Goal: Task Accomplishment & Management: Manage account settings

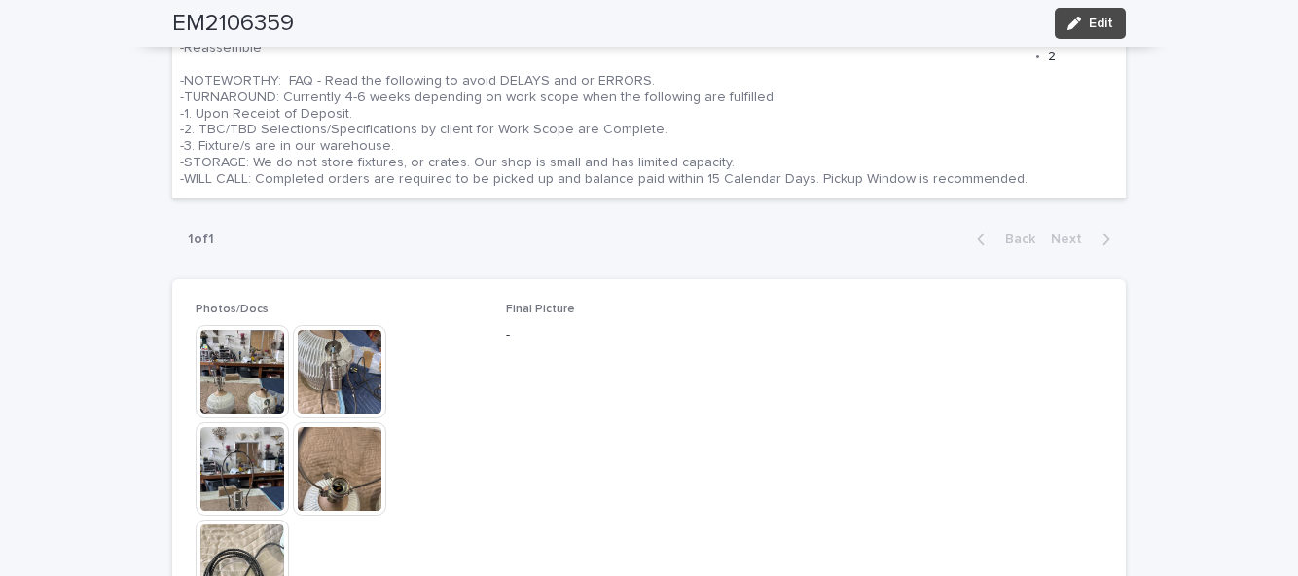
scroll to position [896, 0]
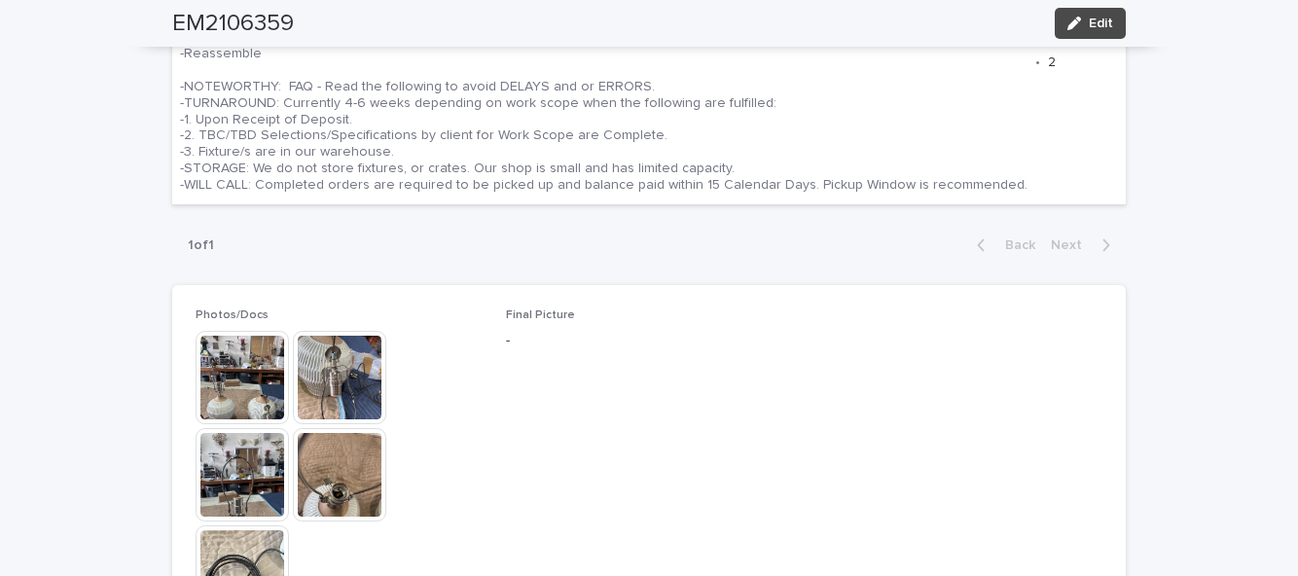
click at [1094, 25] on span "Edit" at bounding box center [1101, 24] width 24 height 14
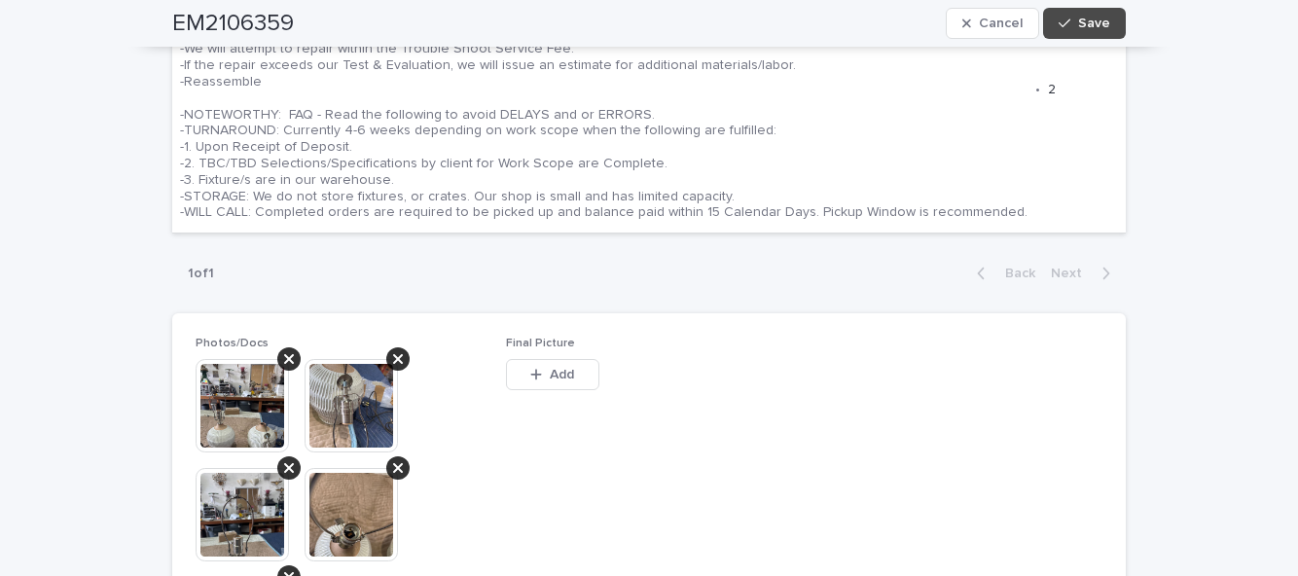
scroll to position [987, 0]
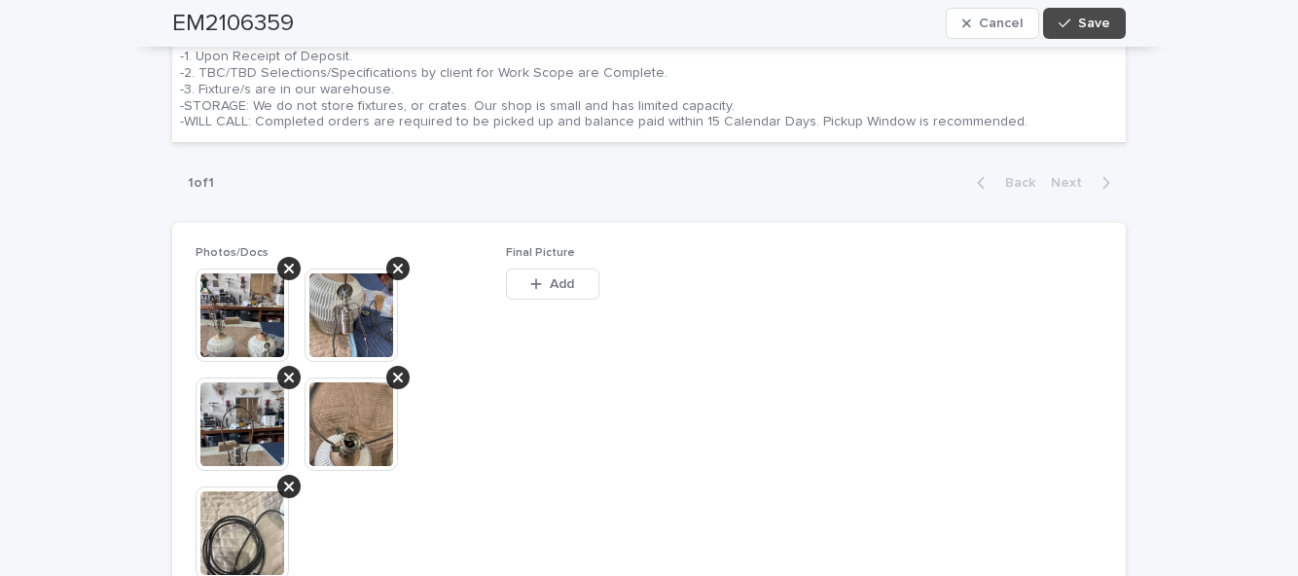
click at [562, 277] on span "Add" at bounding box center [562, 284] width 24 height 14
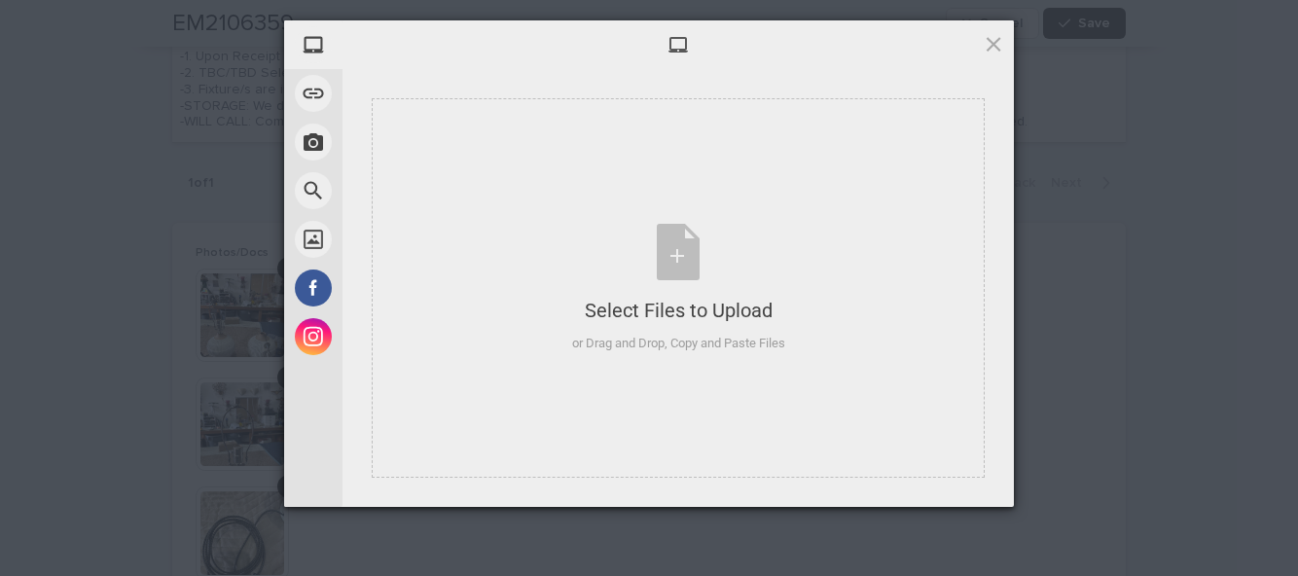
click at [672, 253] on div "Select Files to Upload or Drag and Drop, Copy and Paste Files" at bounding box center [678, 288] width 213 height 129
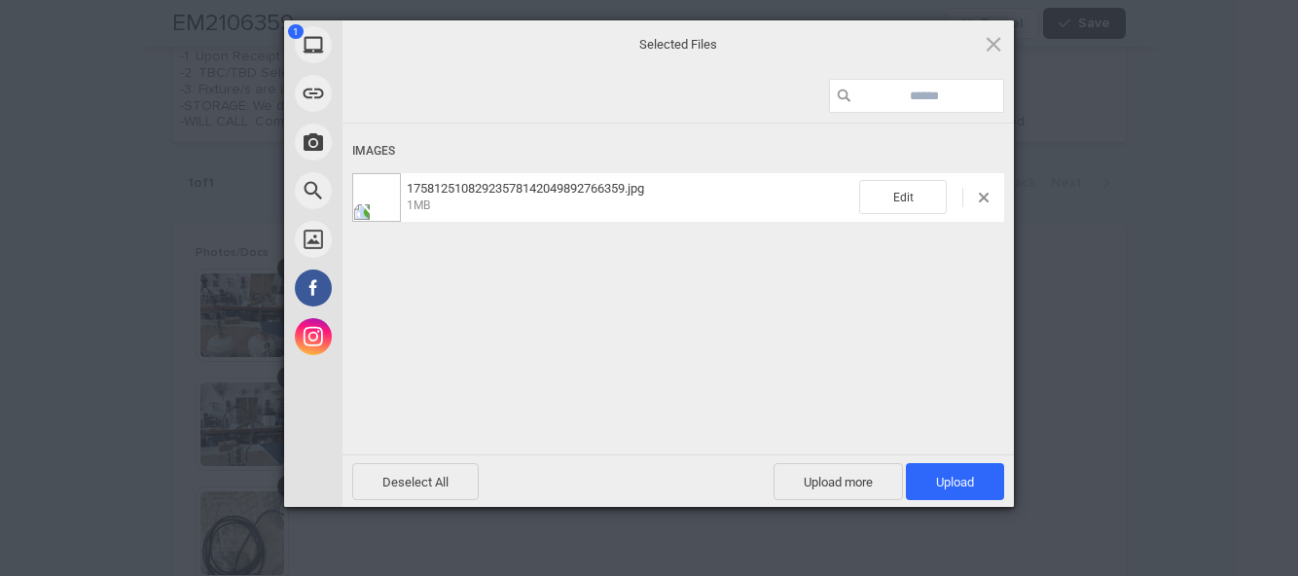
click at [974, 484] on span "Upload 1" at bounding box center [955, 481] width 98 height 37
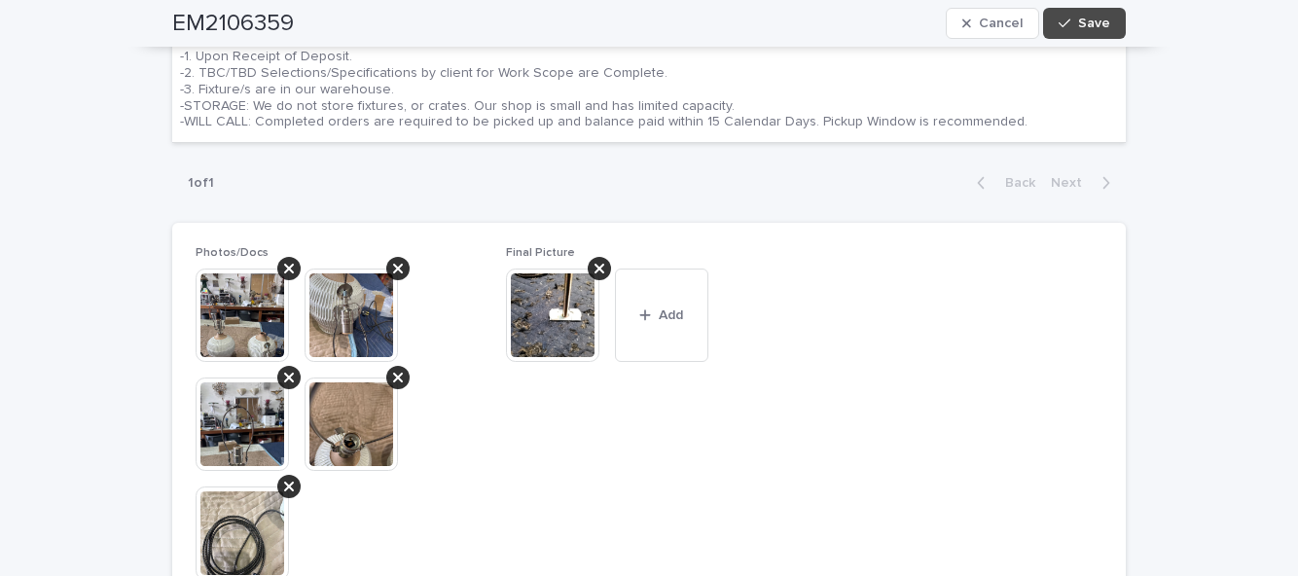
click at [1116, 27] on button "Save" at bounding box center [1084, 23] width 83 height 31
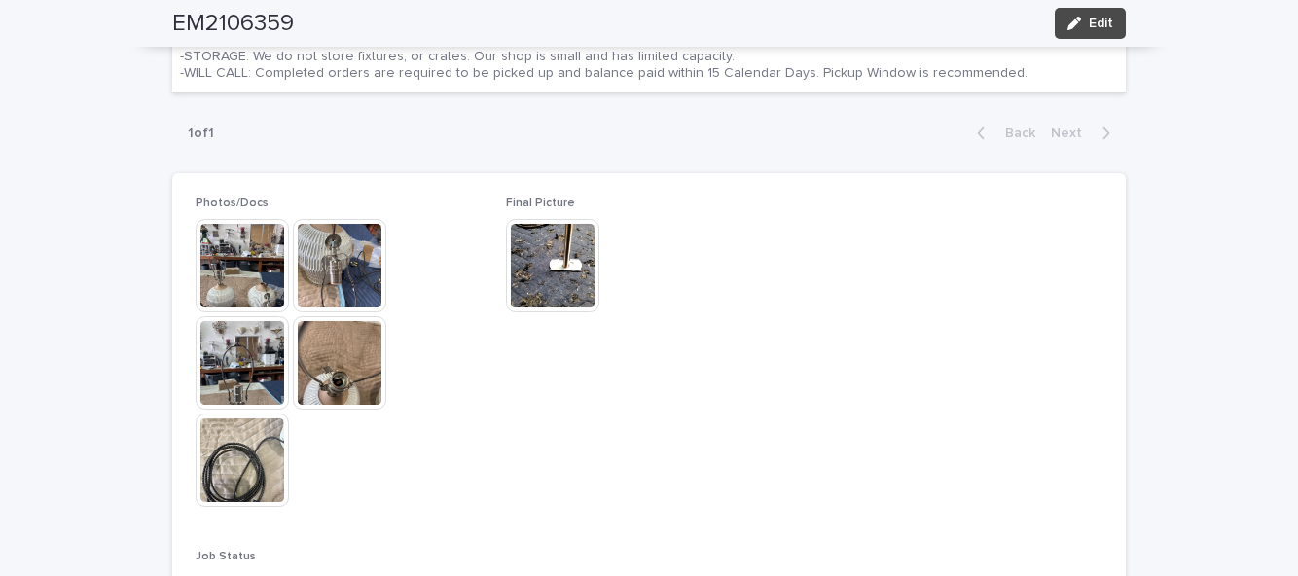
scroll to position [1010, 0]
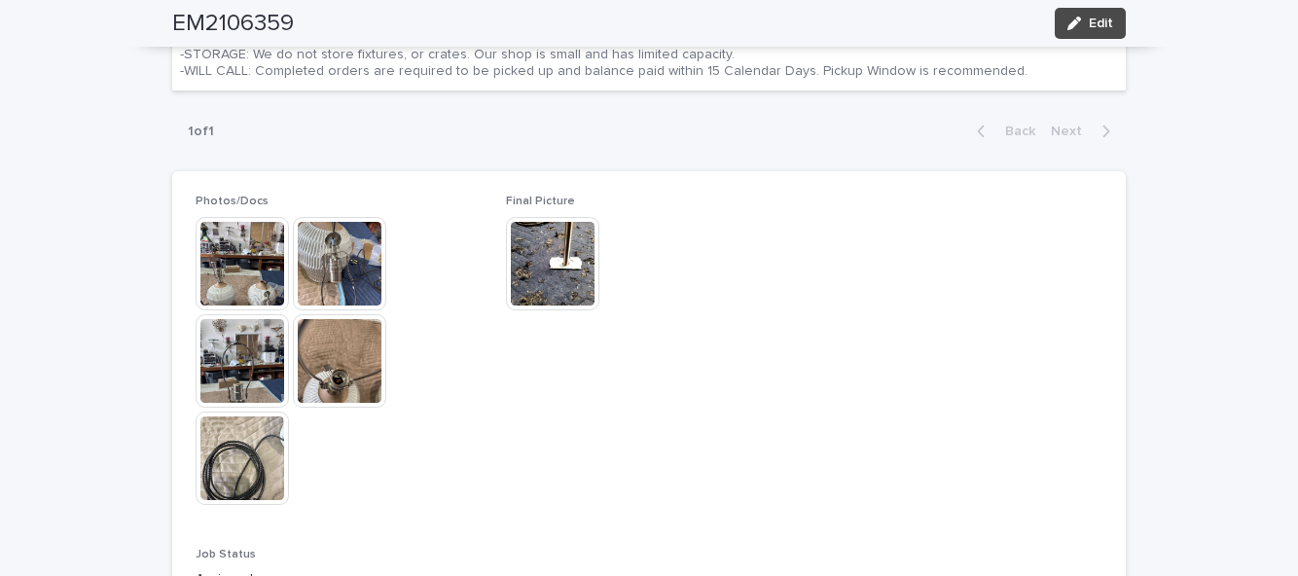
click at [1121, 22] on button "Edit" at bounding box center [1090, 23] width 71 height 31
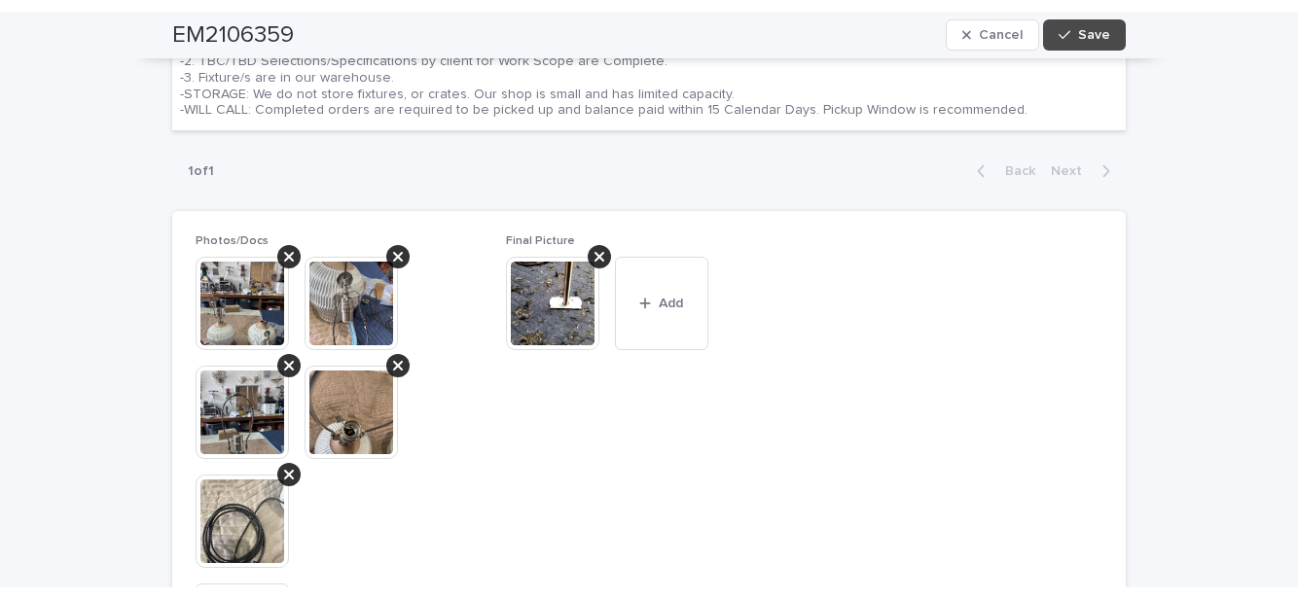
scroll to position [1102, 0]
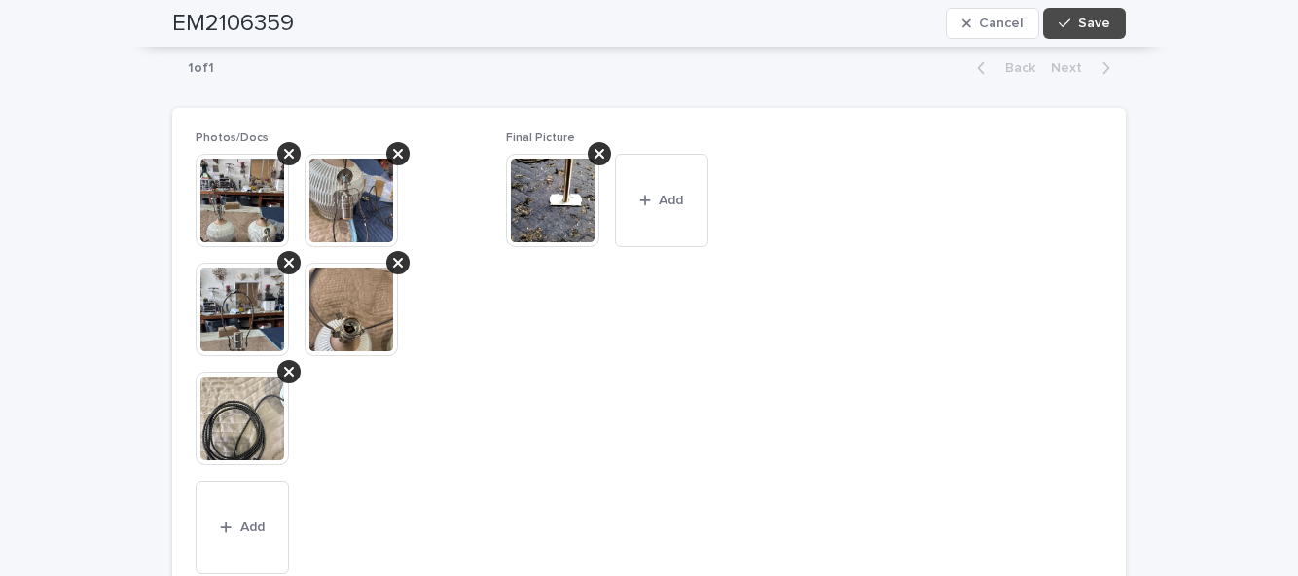
click at [656, 199] on div "button" at bounding box center [648, 201] width 19 height 14
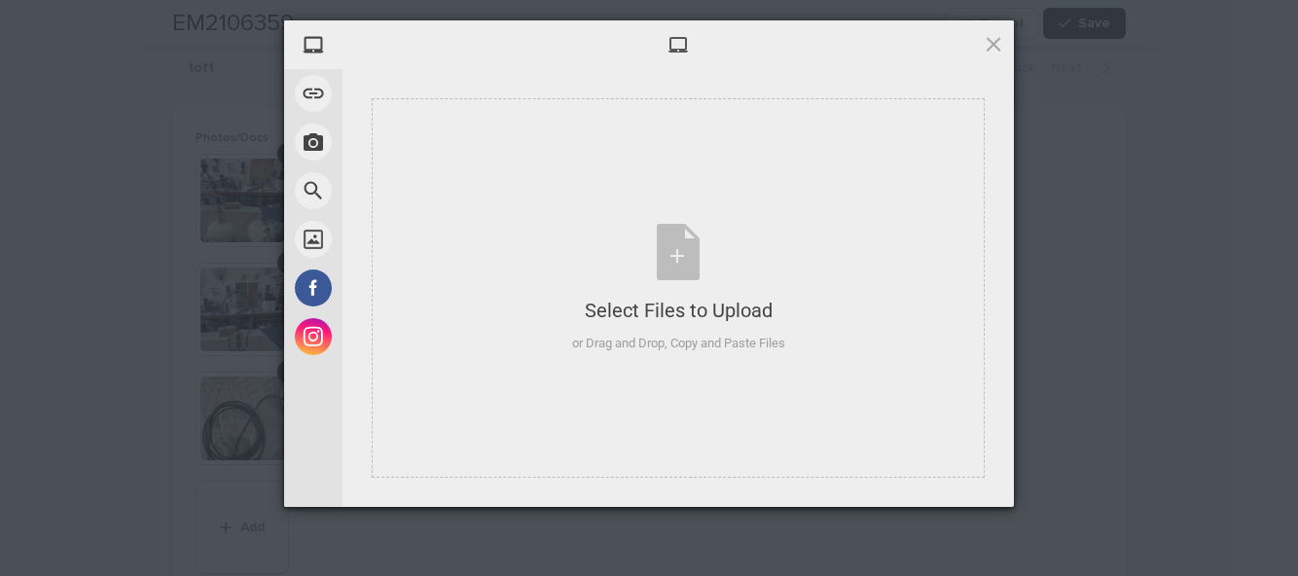
click at [671, 265] on div "Select Files to Upload or Drag and Drop, Copy and Paste Files" at bounding box center [678, 288] width 213 height 129
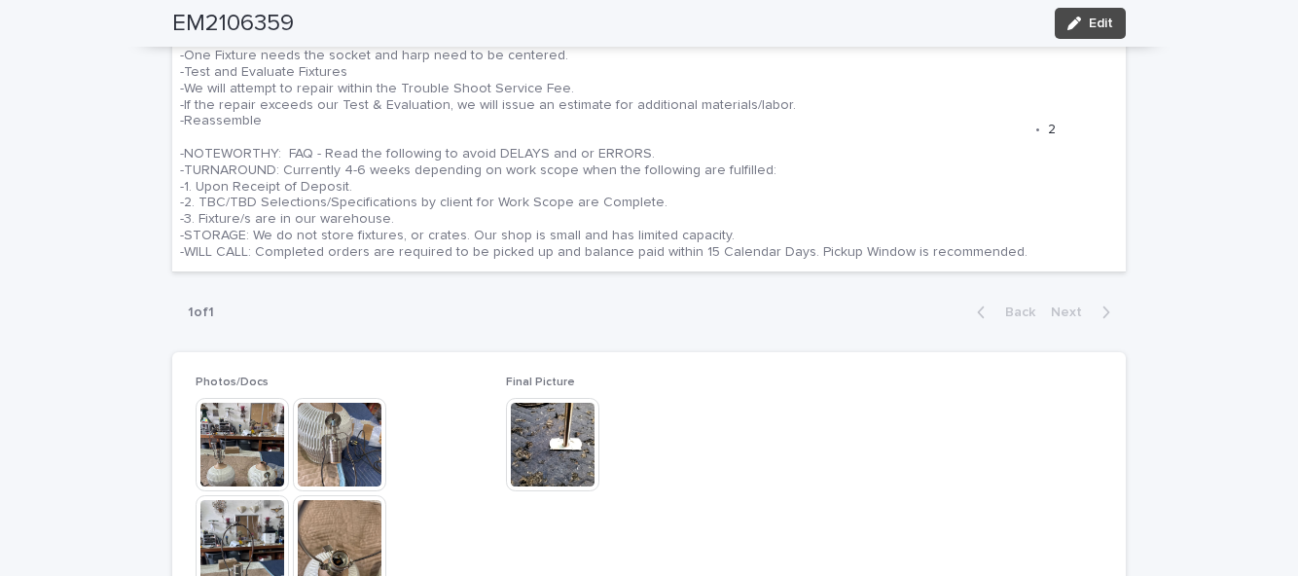
scroll to position [831, 0]
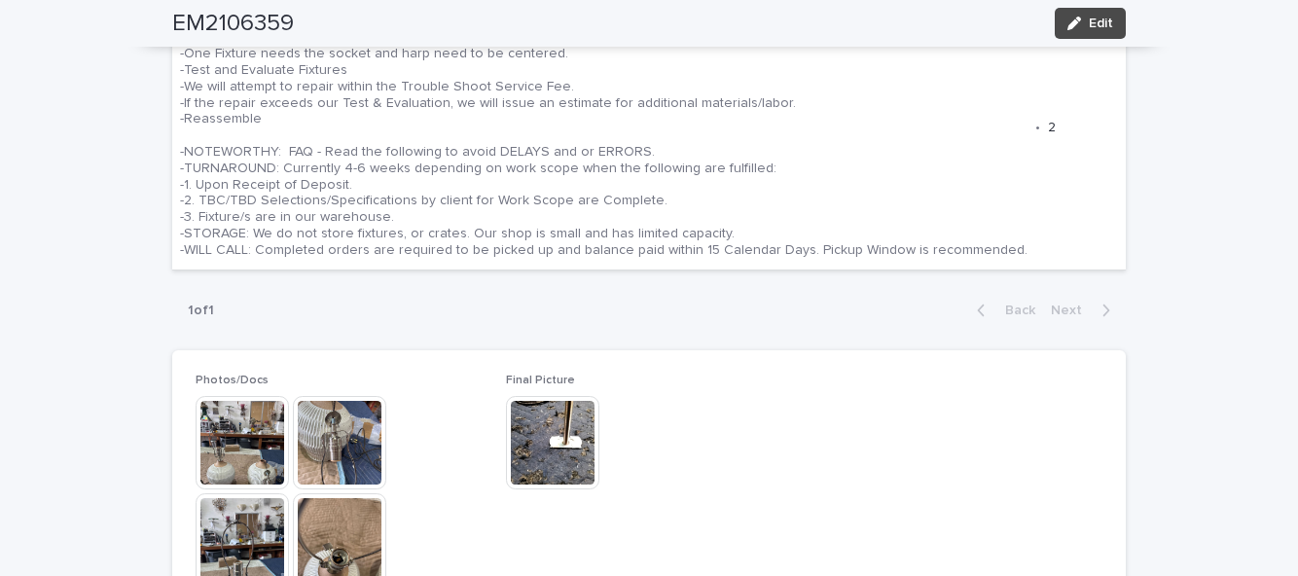
click at [1104, 25] on span "Edit" at bounding box center [1101, 24] width 24 height 14
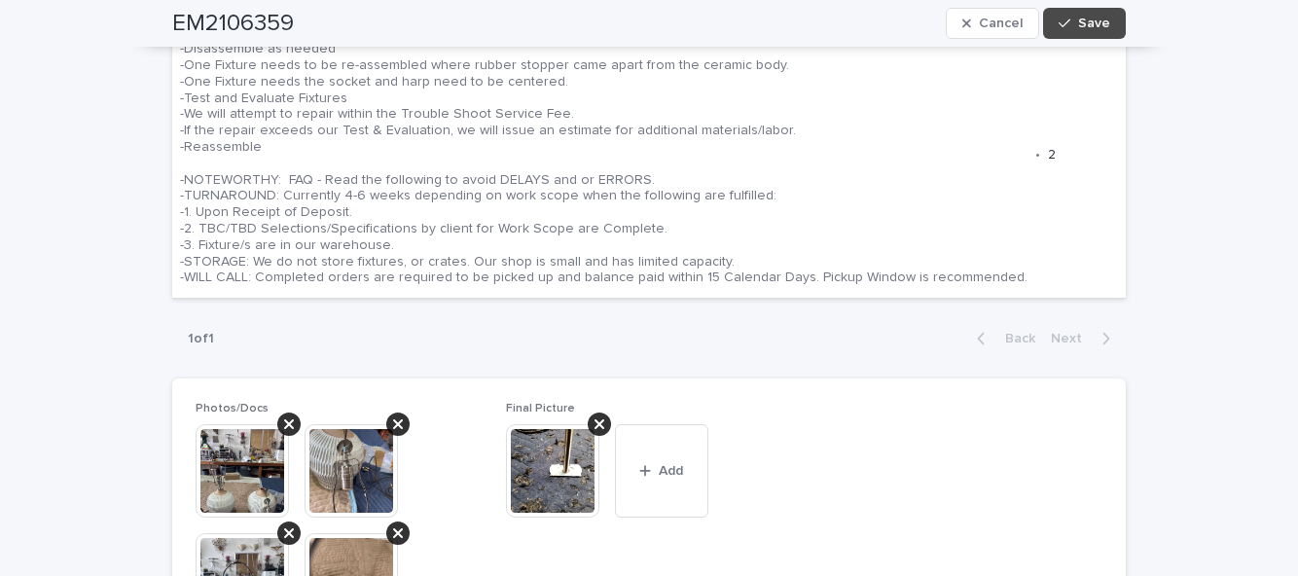
scroll to position [921, 0]
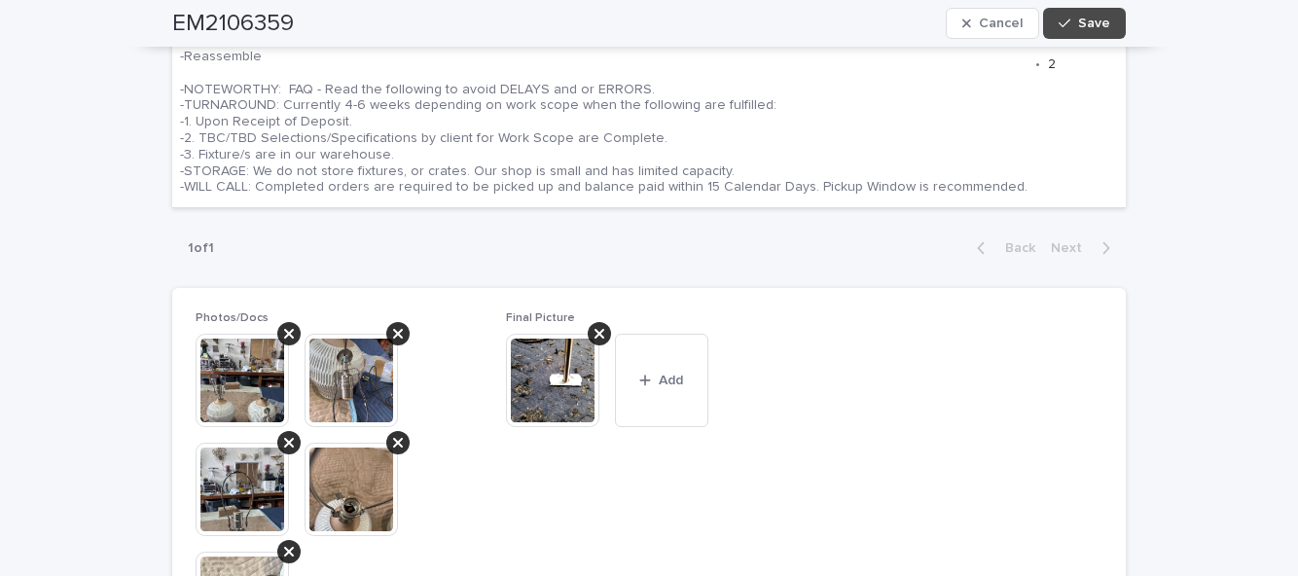
click at [664, 334] on button "Add" at bounding box center [661, 380] width 93 height 93
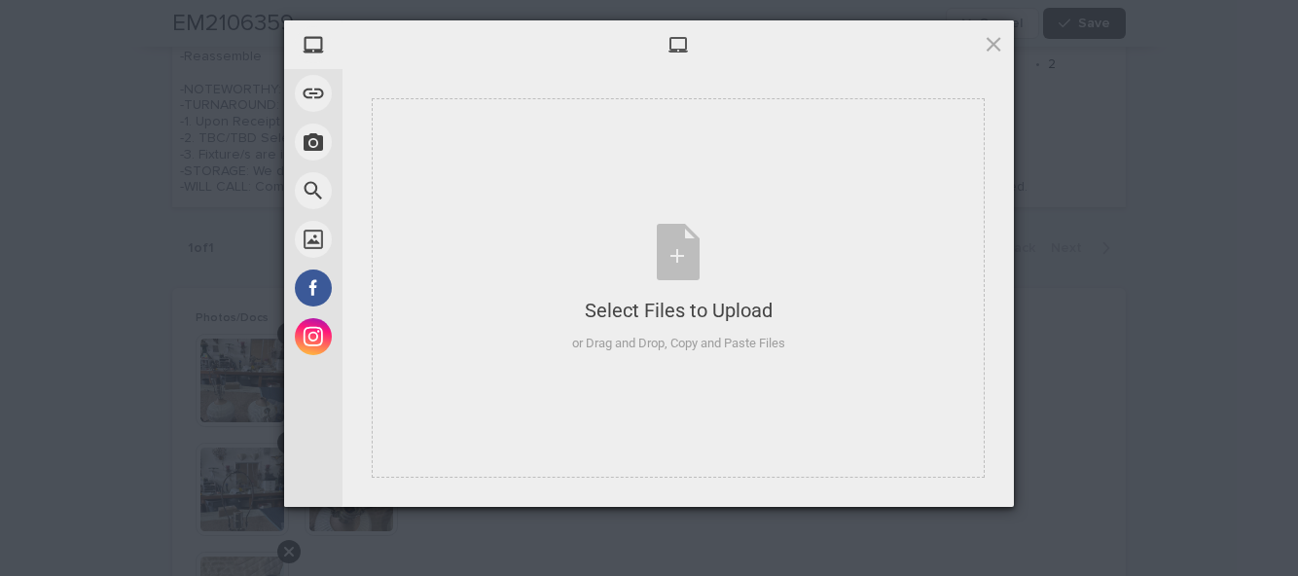
click at [675, 257] on div "Select Files to Upload or Drag and Drop, Copy and Paste Files" at bounding box center [678, 288] width 213 height 129
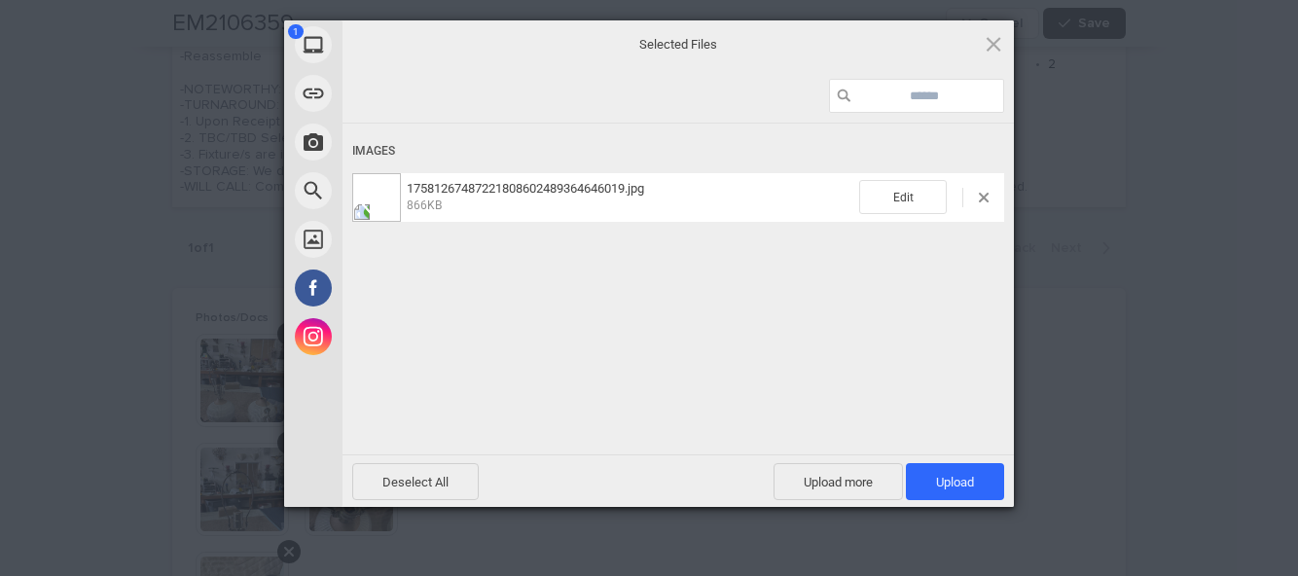
click at [972, 494] on span "Upload 1" at bounding box center [955, 481] width 98 height 37
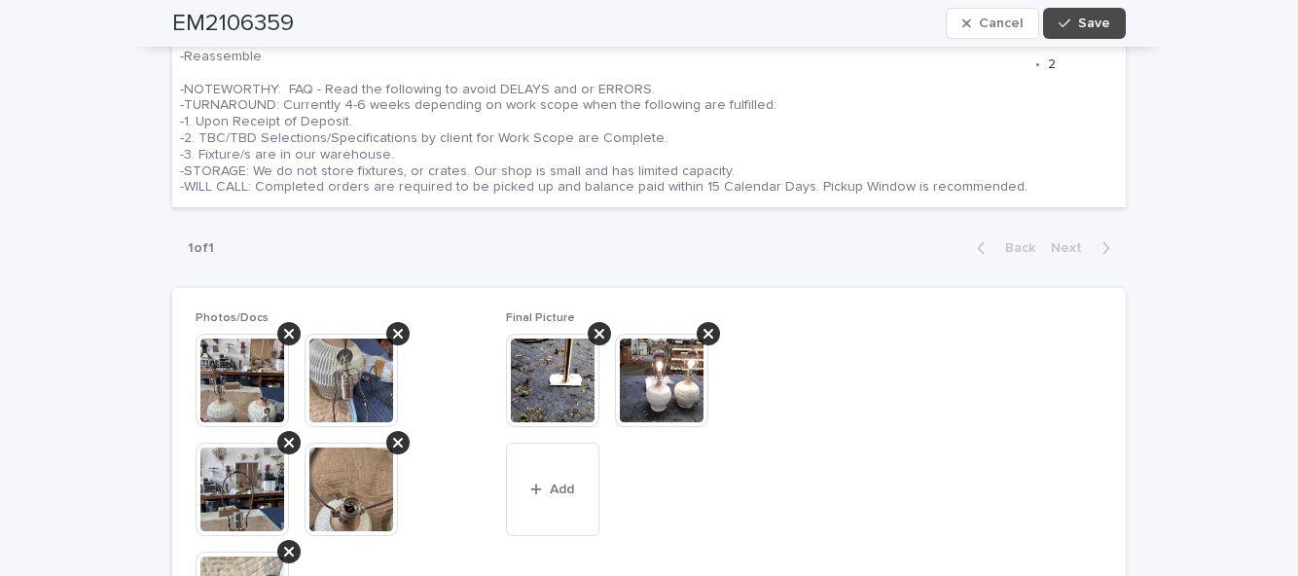
click at [1096, 31] on button "Save" at bounding box center [1084, 23] width 83 height 31
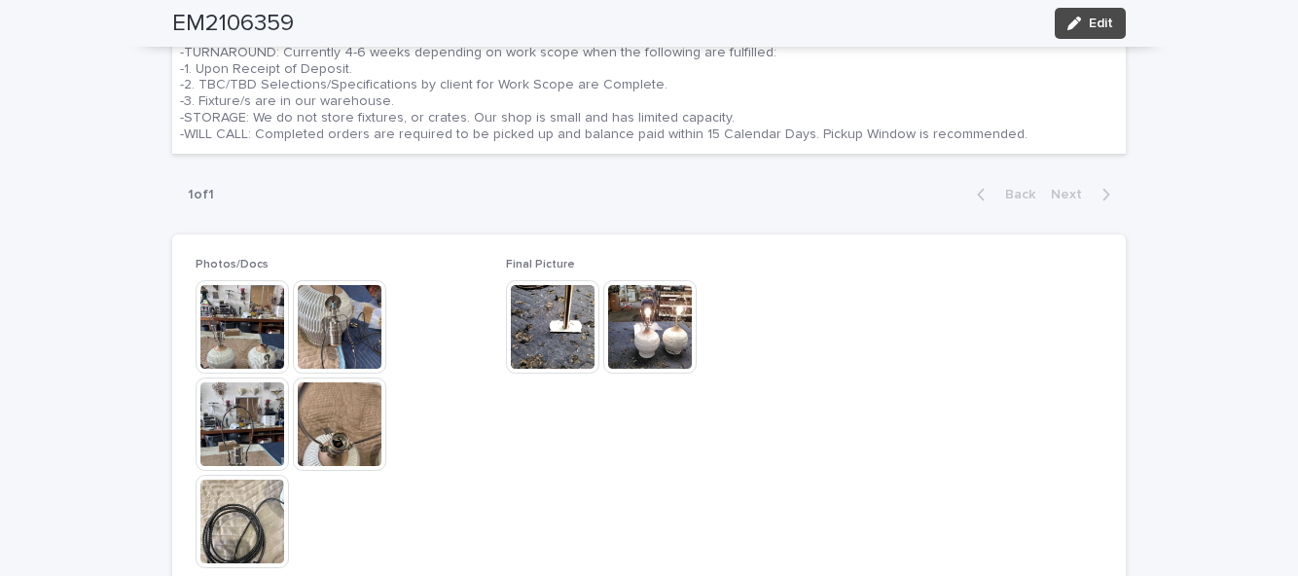
scroll to position [948, 0]
click at [228, 327] on img at bounding box center [242, 325] width 93 height 93
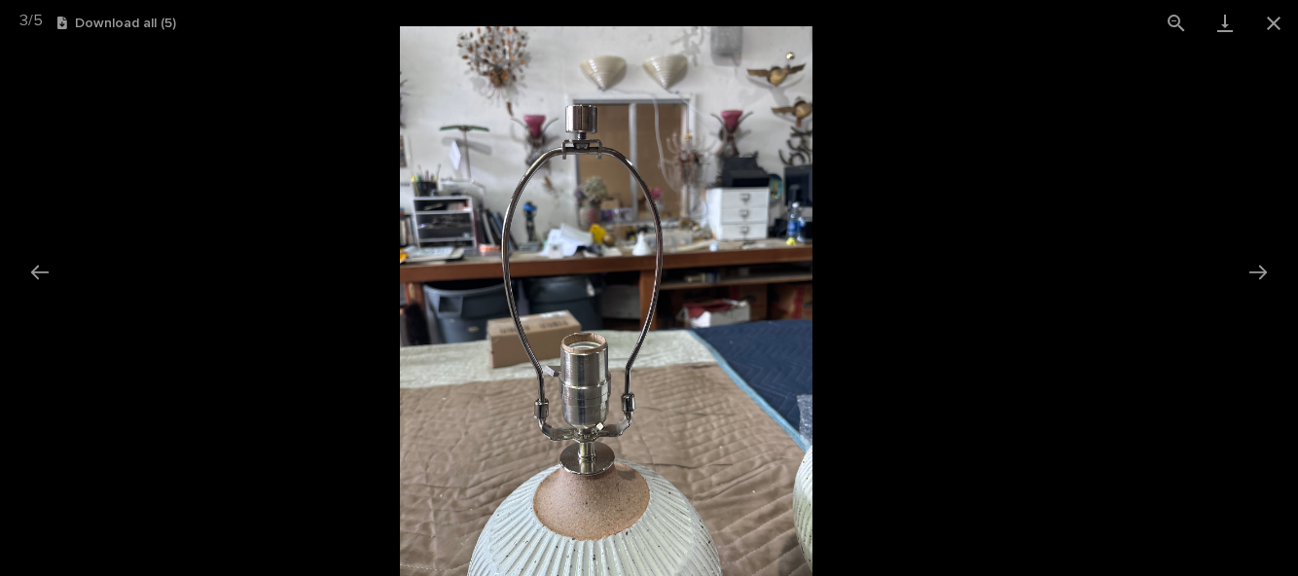
click at [38, 278] on button "Previous slide" at bounding box center [39, 272] width 41 height 38
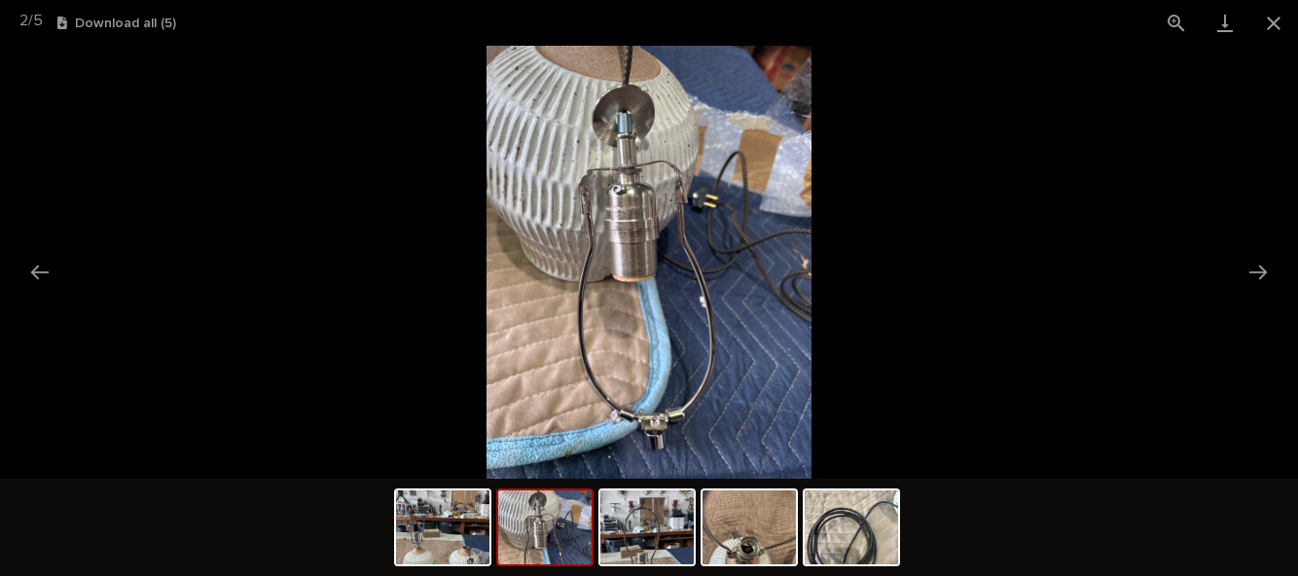
click at [41, 266] on button "Previous slide" at bounding box center [39, 272] width 41 height 38
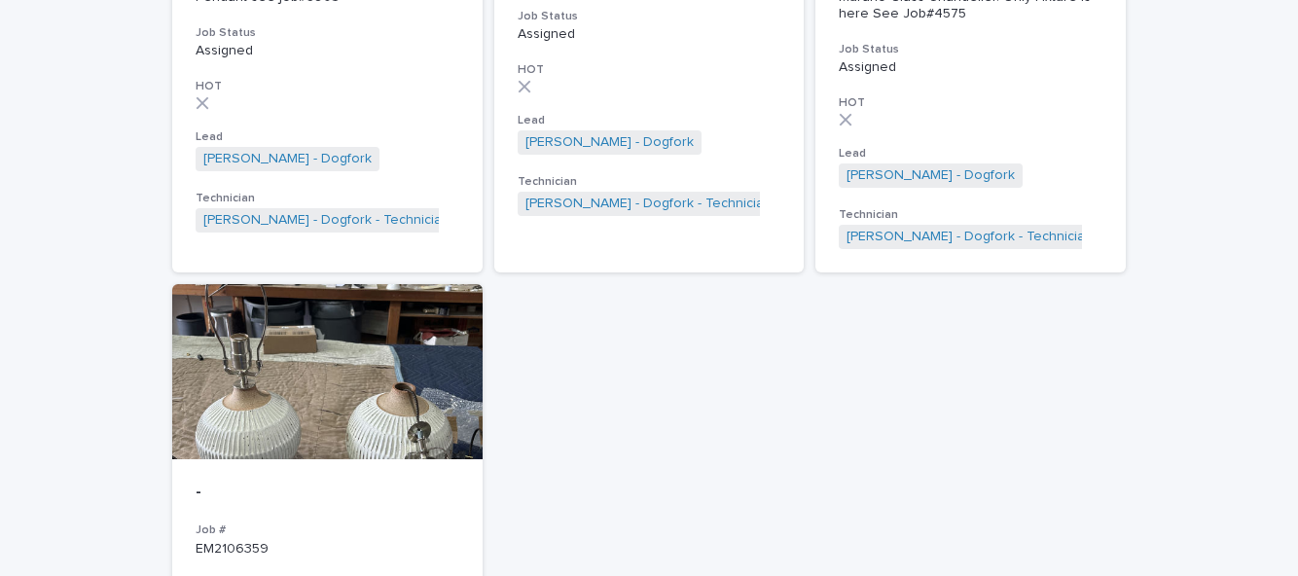
scroll to position [3078, 0]
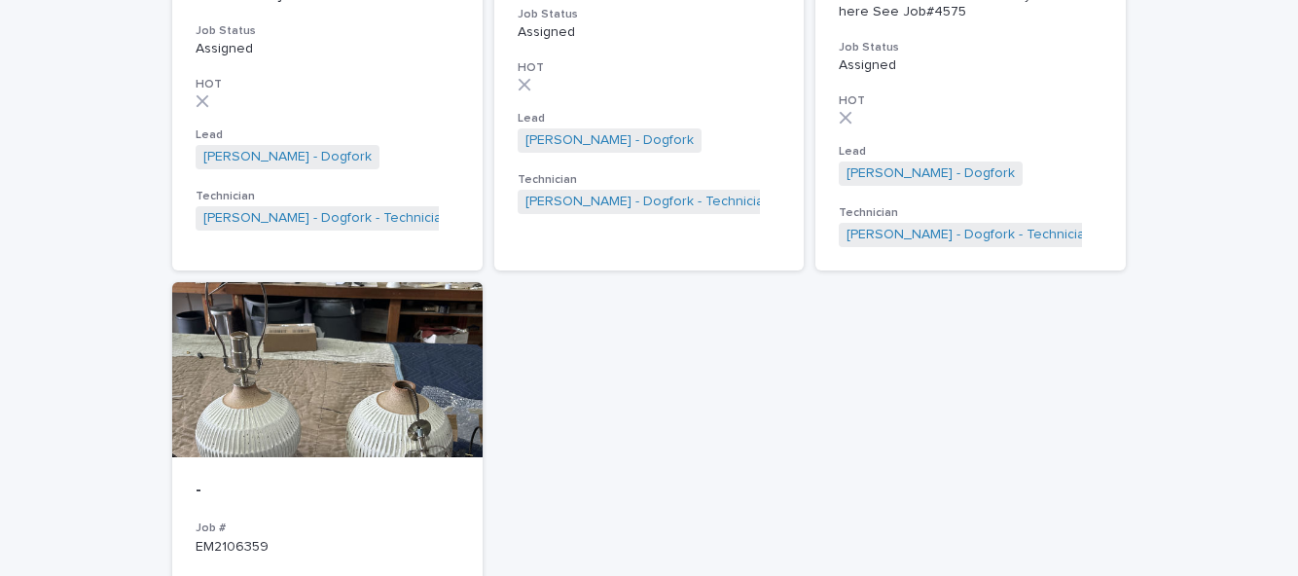
click at [270, 432] on div at bounding box center [327, 369] width 310 height 175
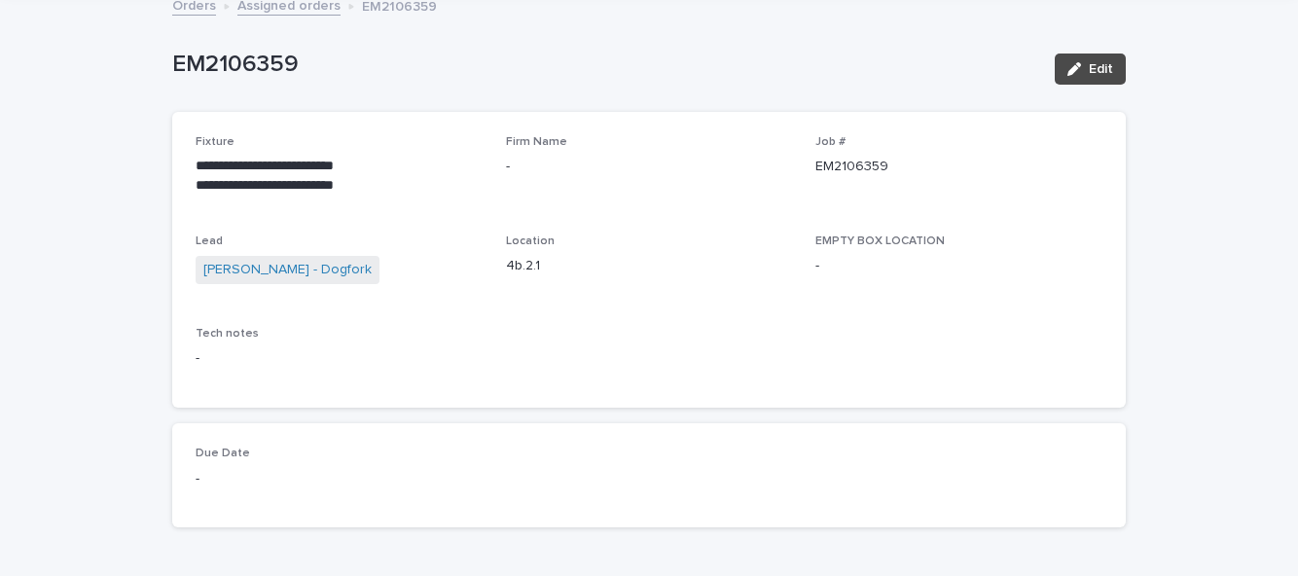
scroll to position [117, 0]
click at [1122, 70] on button "Edit" at bounding box center [1090, 70] width 71 height 31
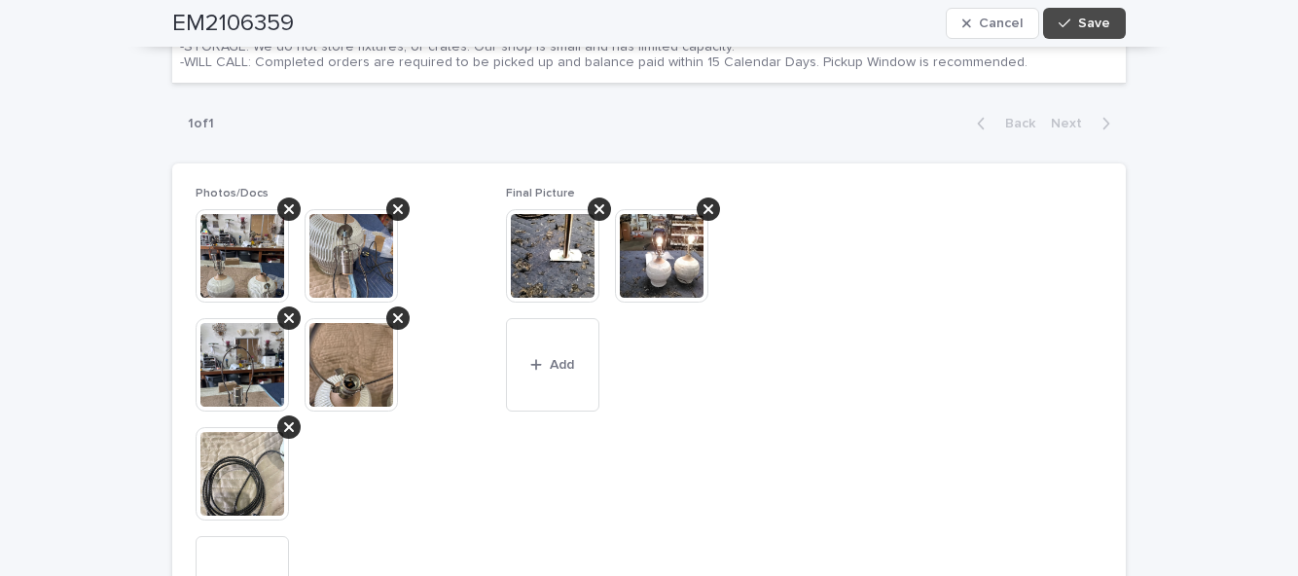
scroll to position [1070, 0]
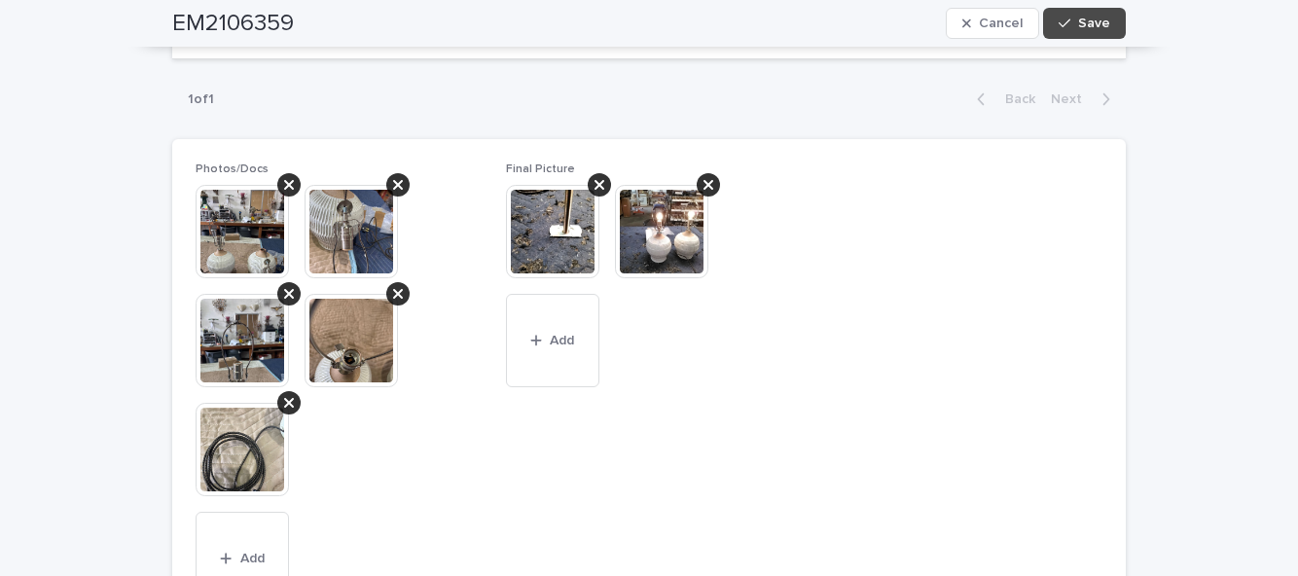
click at [90, 237] on div "**********" at bounding box center [649, 78] width 1298 height 2077
click at [1115, 16] on button "Save" at bounding box center [1084, 23] width 83 height 31
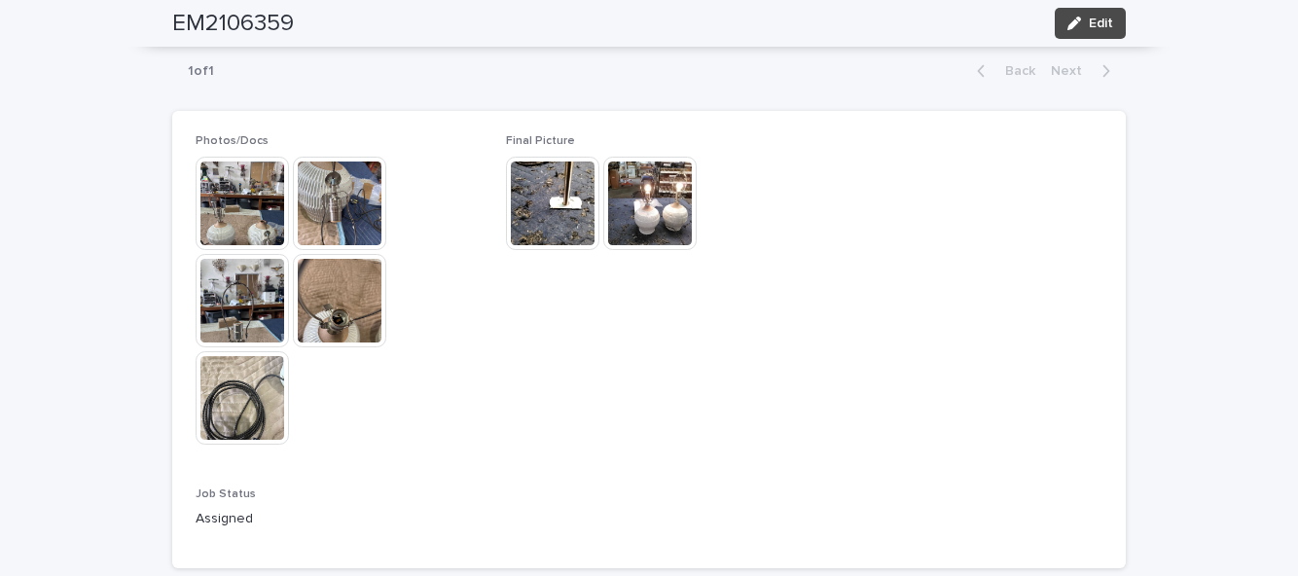
scroll to position [979, 0]
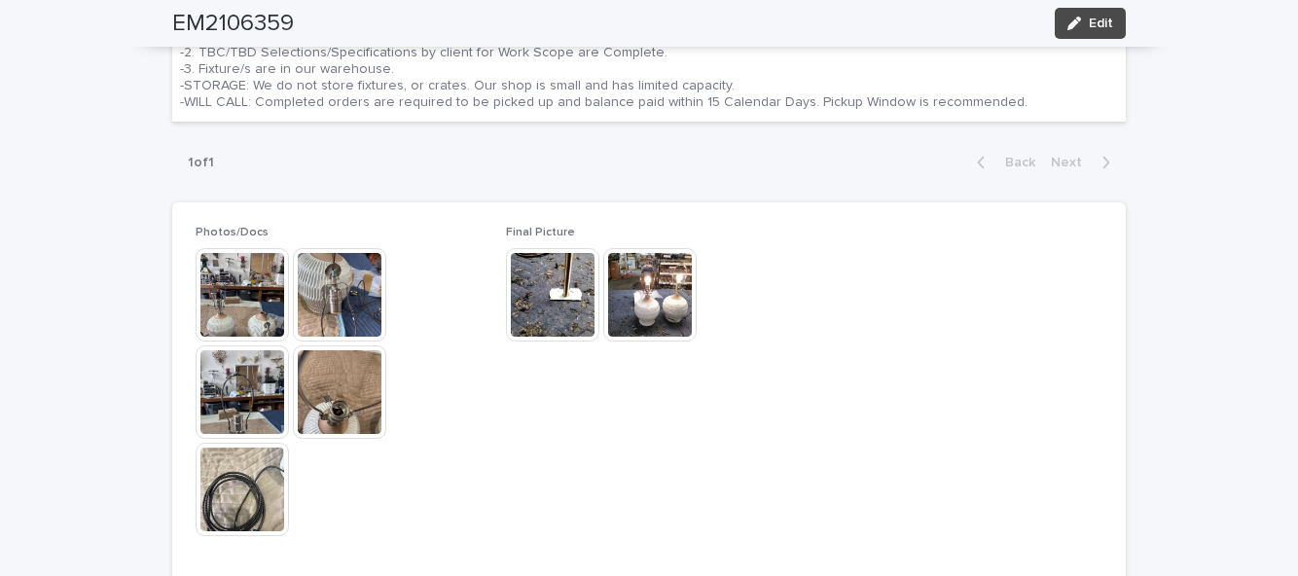
click at [1114, 16] on button "Edit" at bounding box center [1090, 23] width 71 height 31
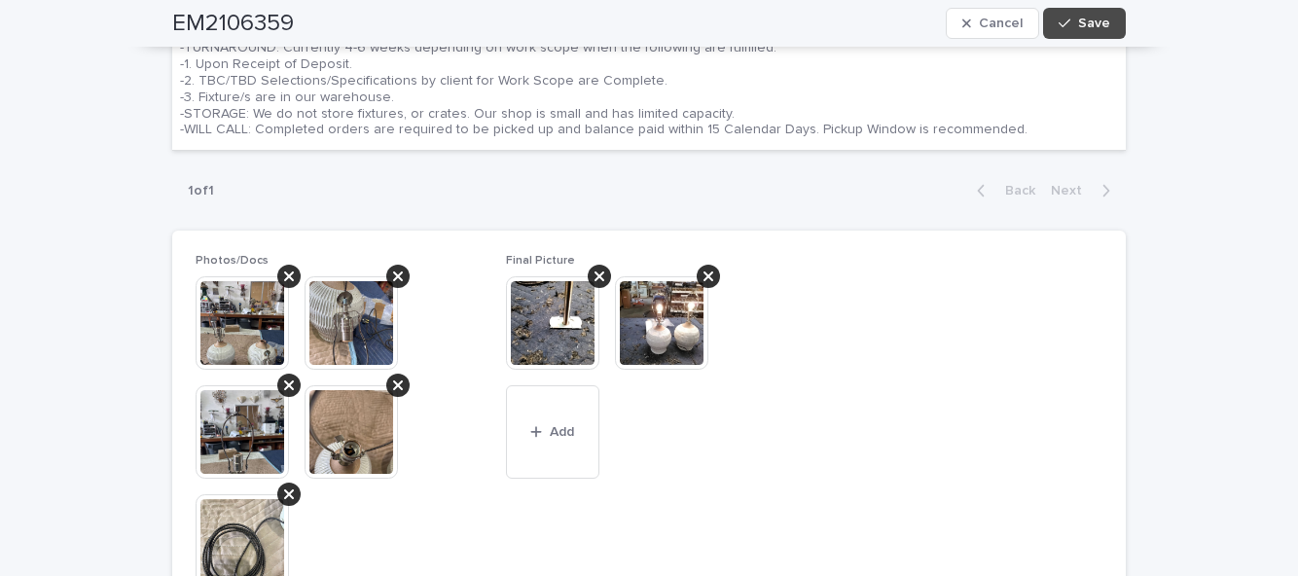
scroll to position [1069, 0]
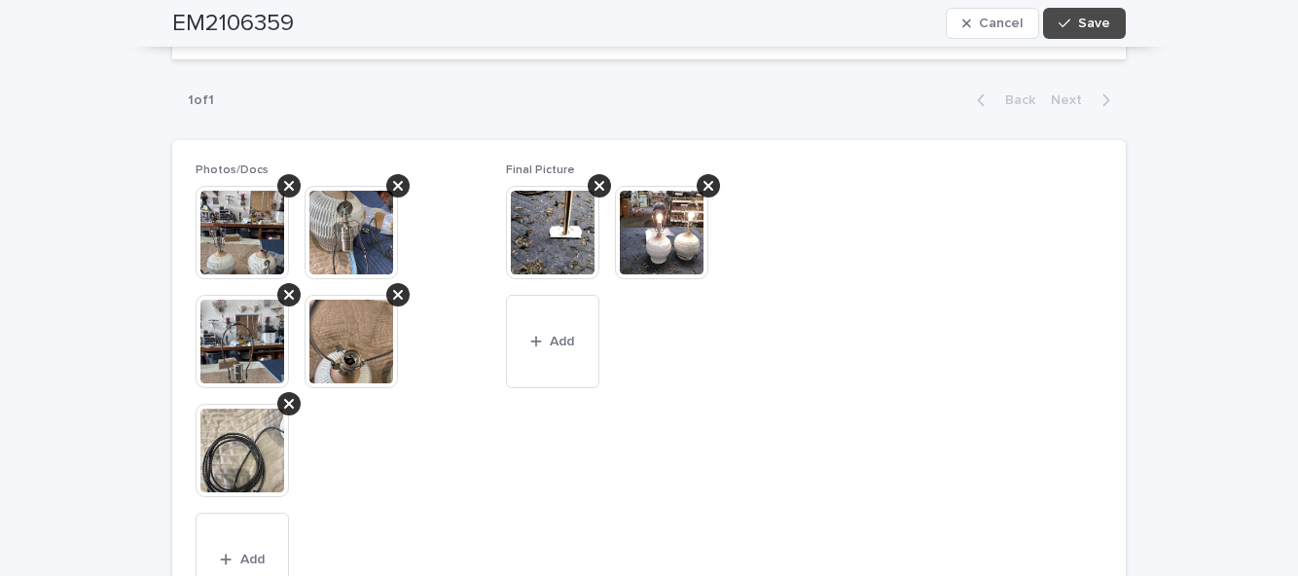
click at [549, 323] on button "Add" at bounding box center [552, 341] width 93 height 93
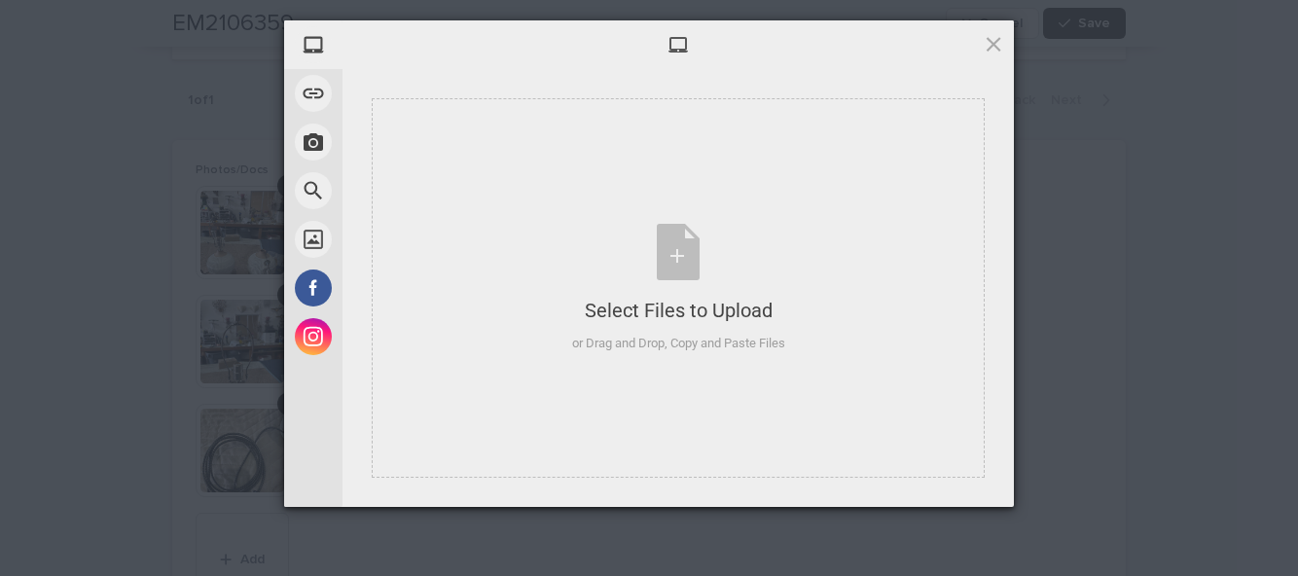
click at [673, 261] on div "Select Files to Upload or Drag and Drop, Copy and Paste Files" at bounding box center [678, 288] width 213 height 129
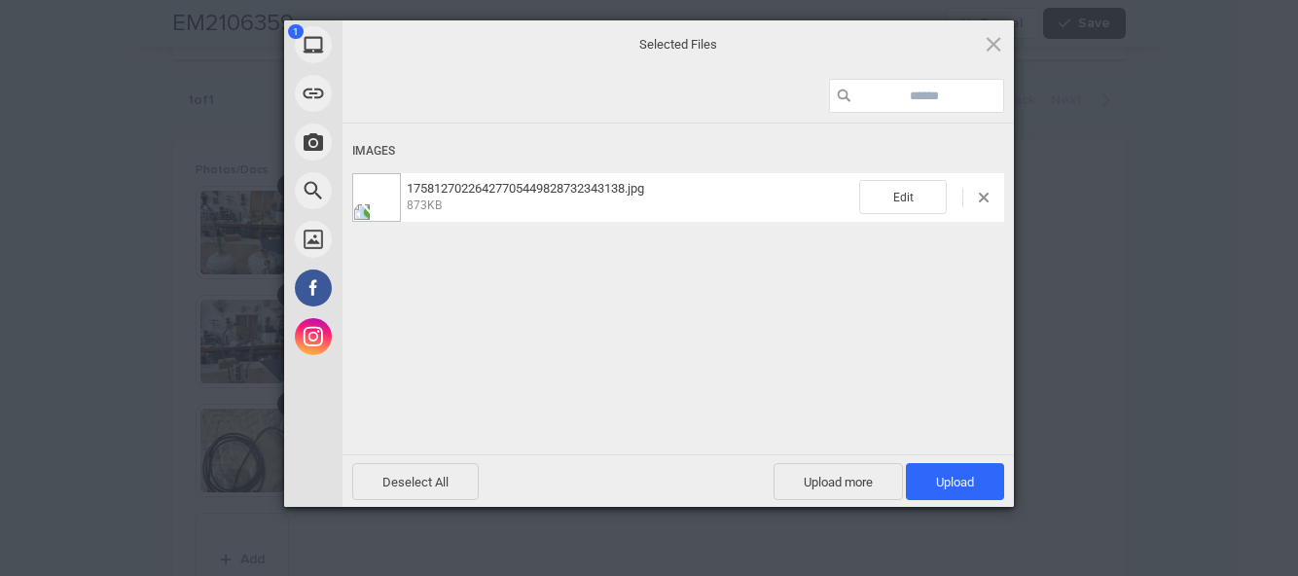
click at [939, 488] on span "Upload 1" at bounding box center [955, 481] width 98 height 37
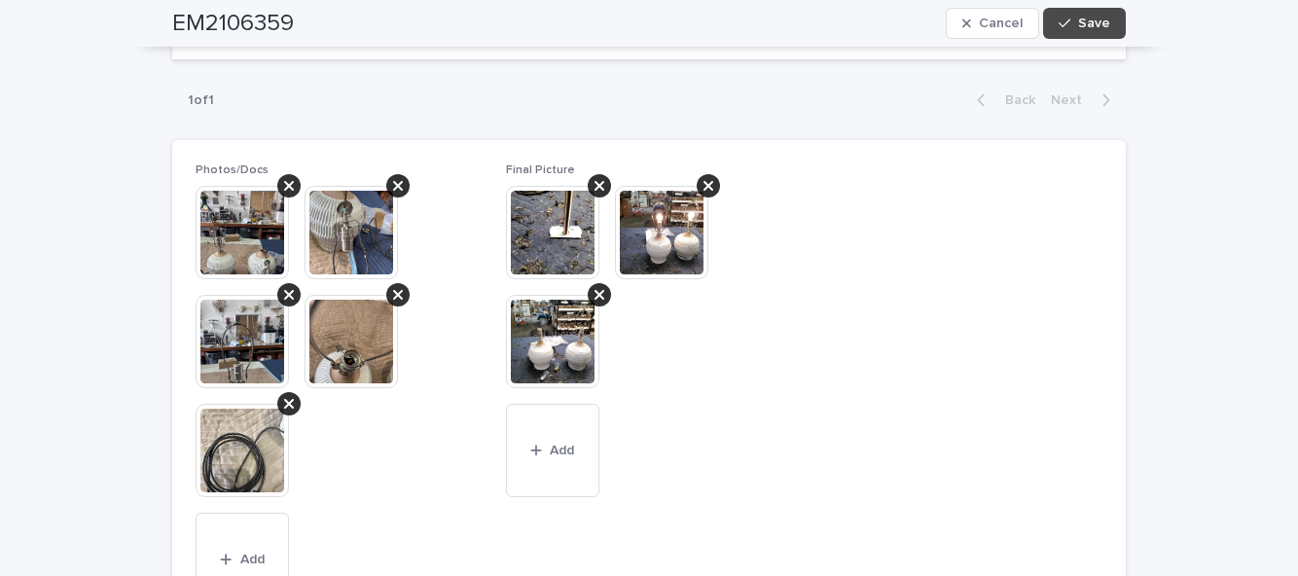
click at [1071, 13] on button "Save" at bounding box center [1084, 23] width 83 height 31
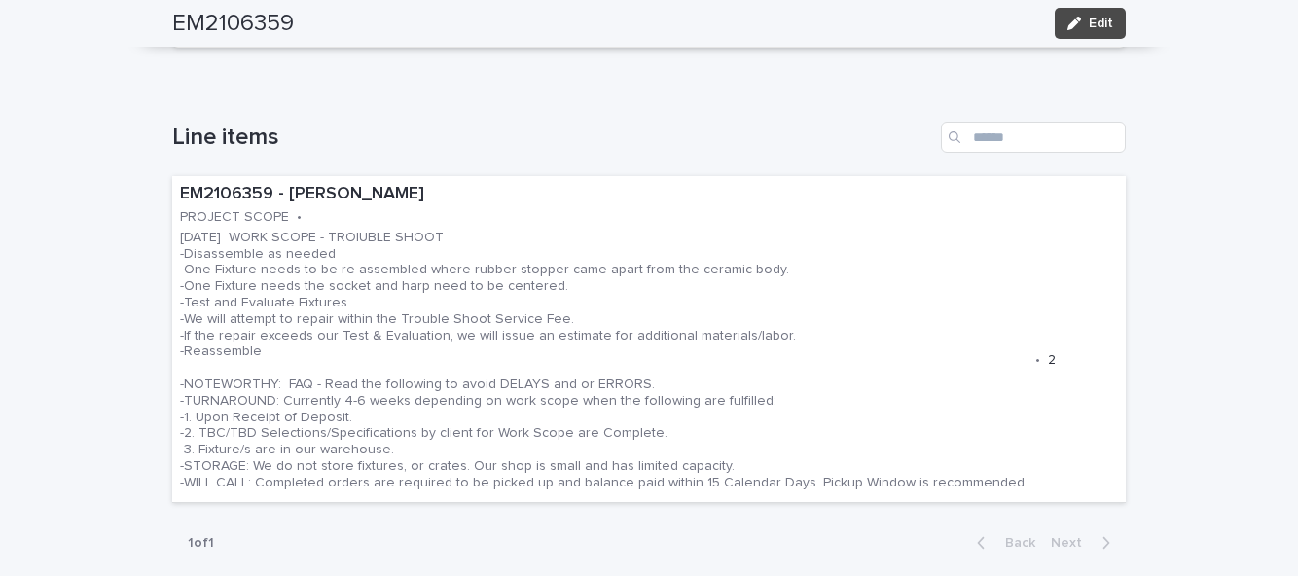
scroll to position [611, 0]
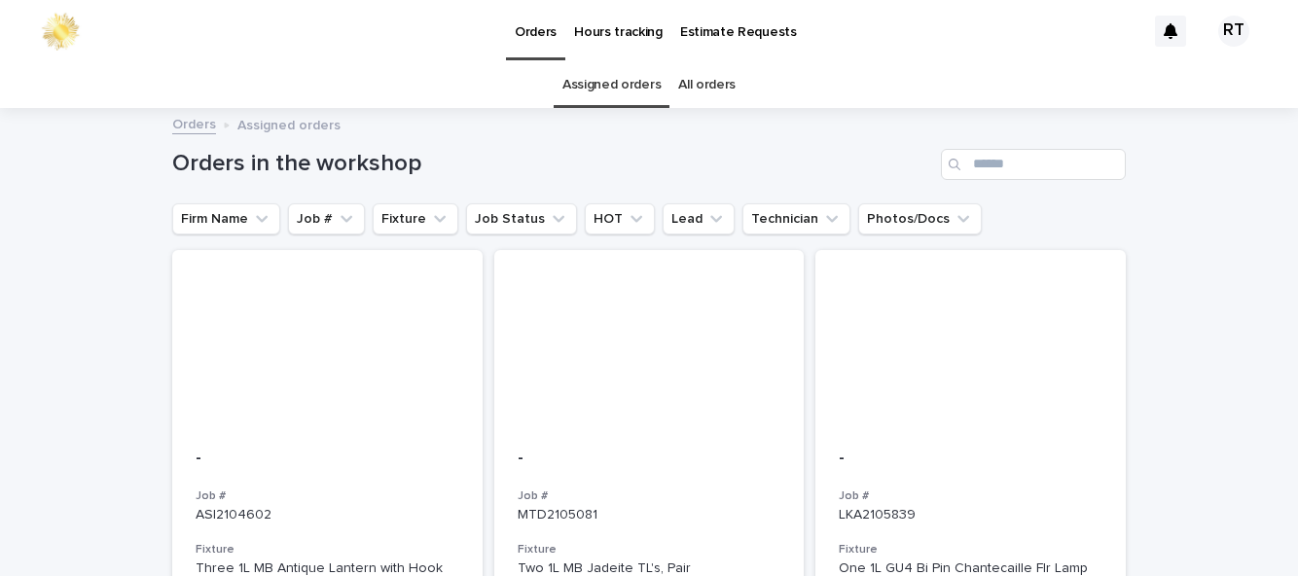
scroll to position [62, 0]
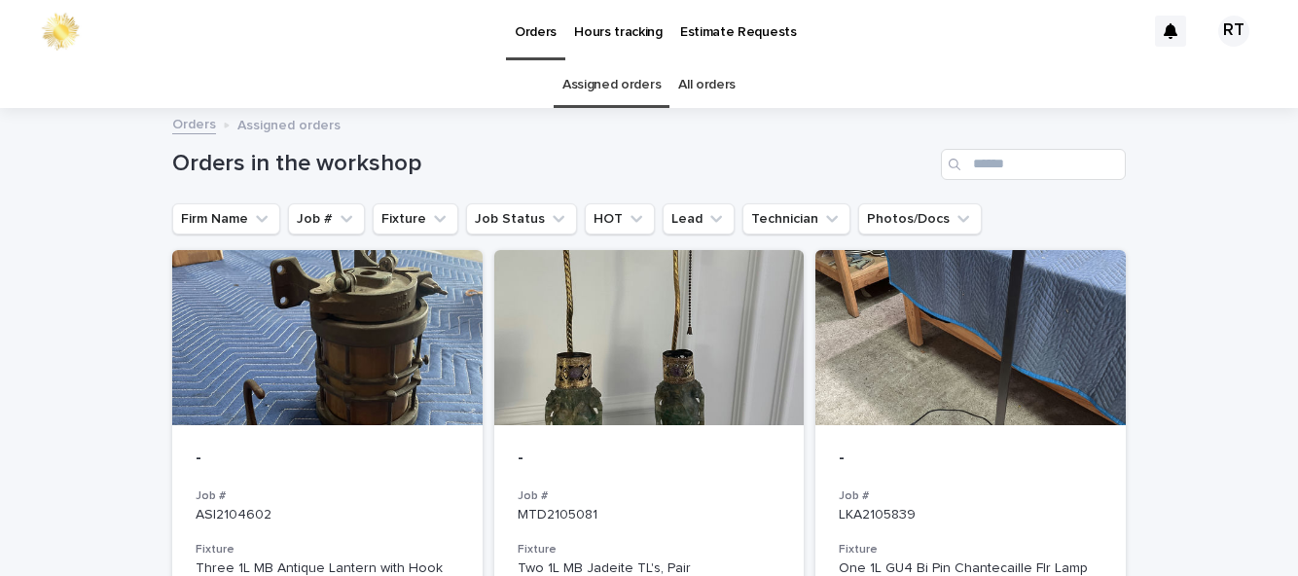
click at [731, 62] on link "All orders" at bounding box center [706, 85] width 57 height 46
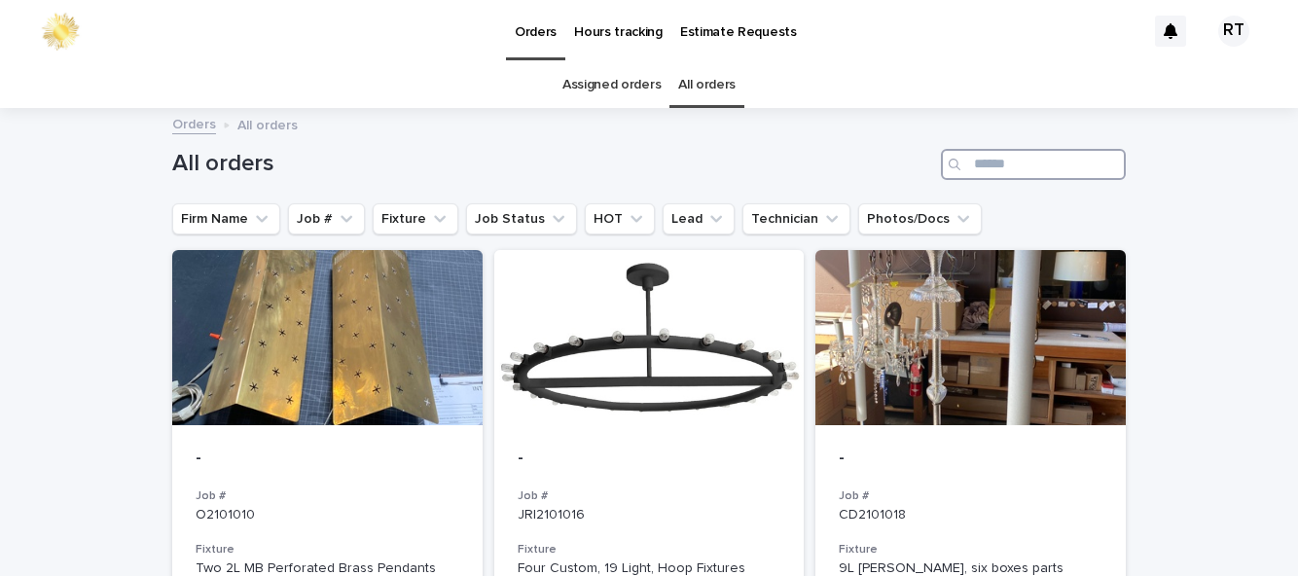
click at [1027, 149] on input "Search" at bounding box center [1033, 164] width 185 height 31
type input "****"
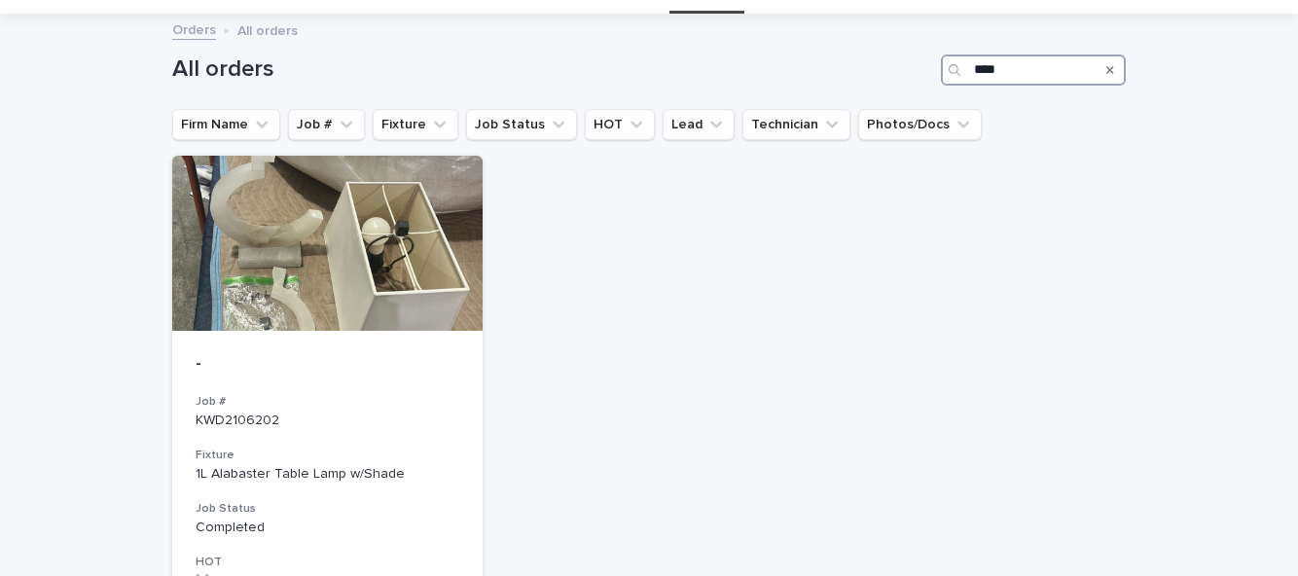
scroll to position [111, 0]
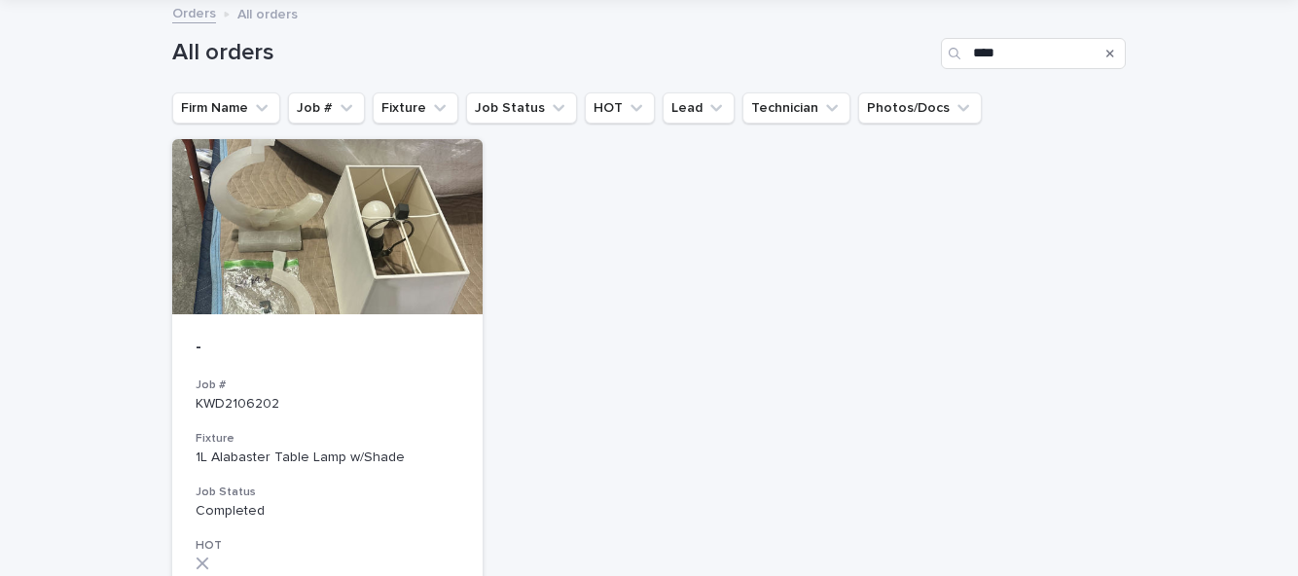
click at [402, 192] on div at bounding box center [327, 226] width 310 height 175
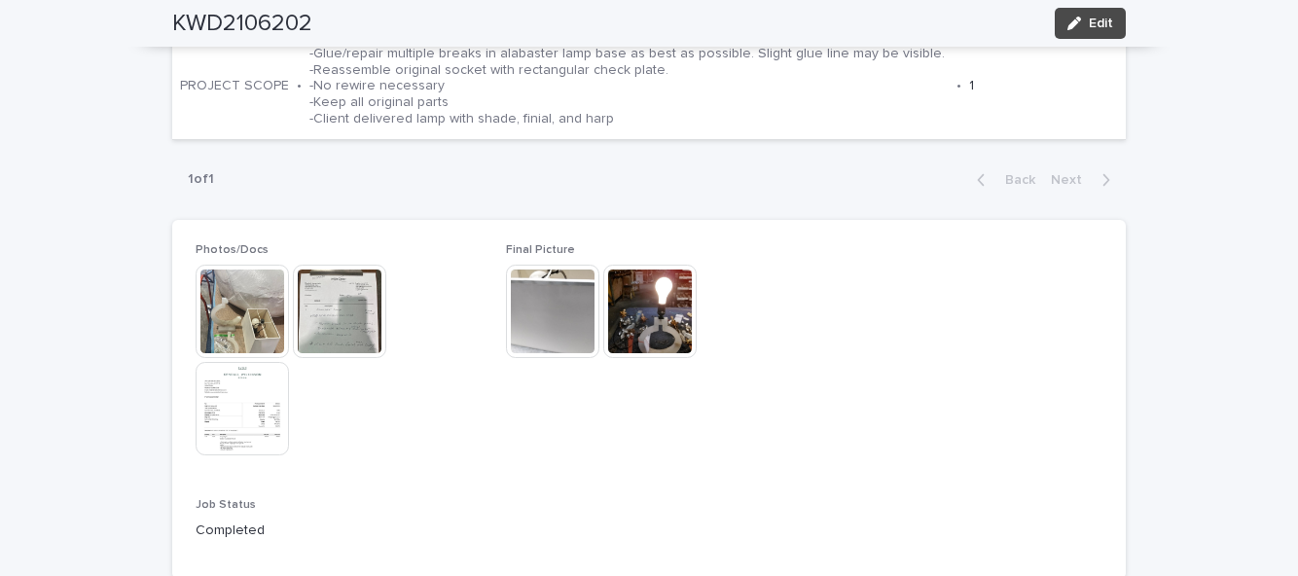
scroll to position [765, 0]
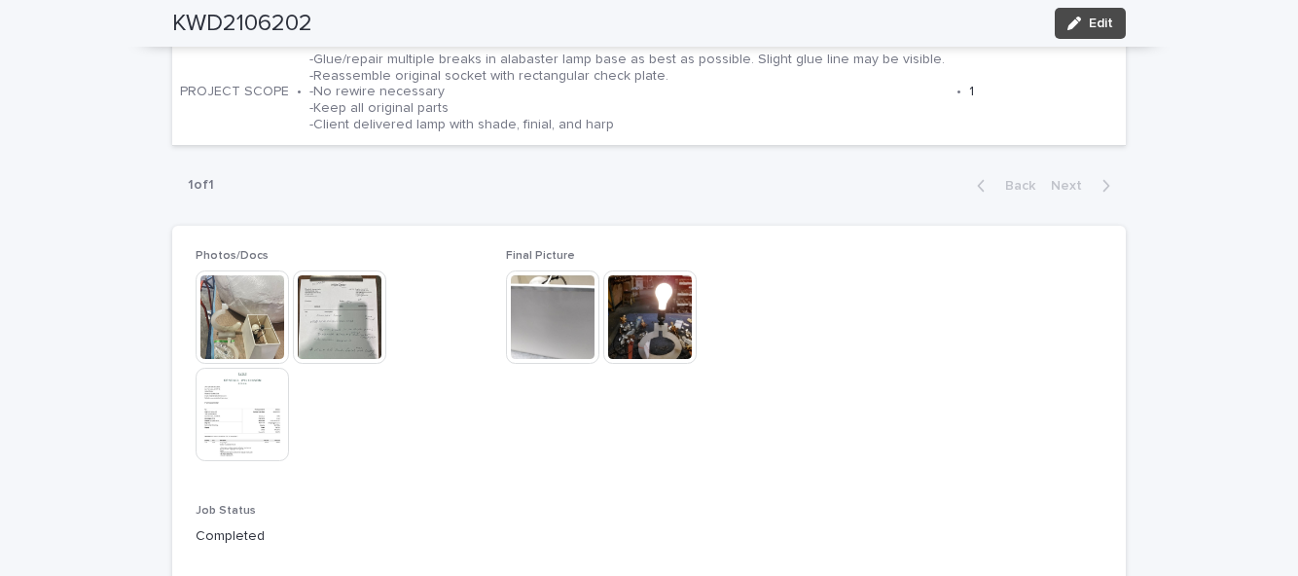
click at [662, 271] on img at bounding box center [649, 317] width 93 height 93
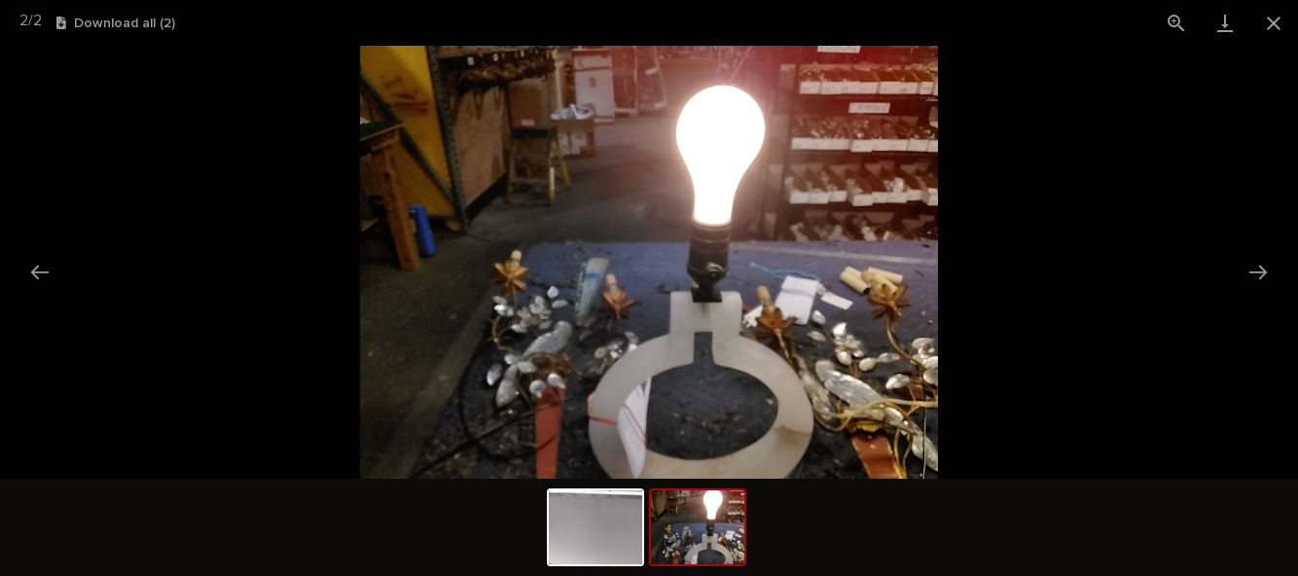
click at [51, 272] on button "Previous slide" at bounding box center [39, 272] width 41 height 38
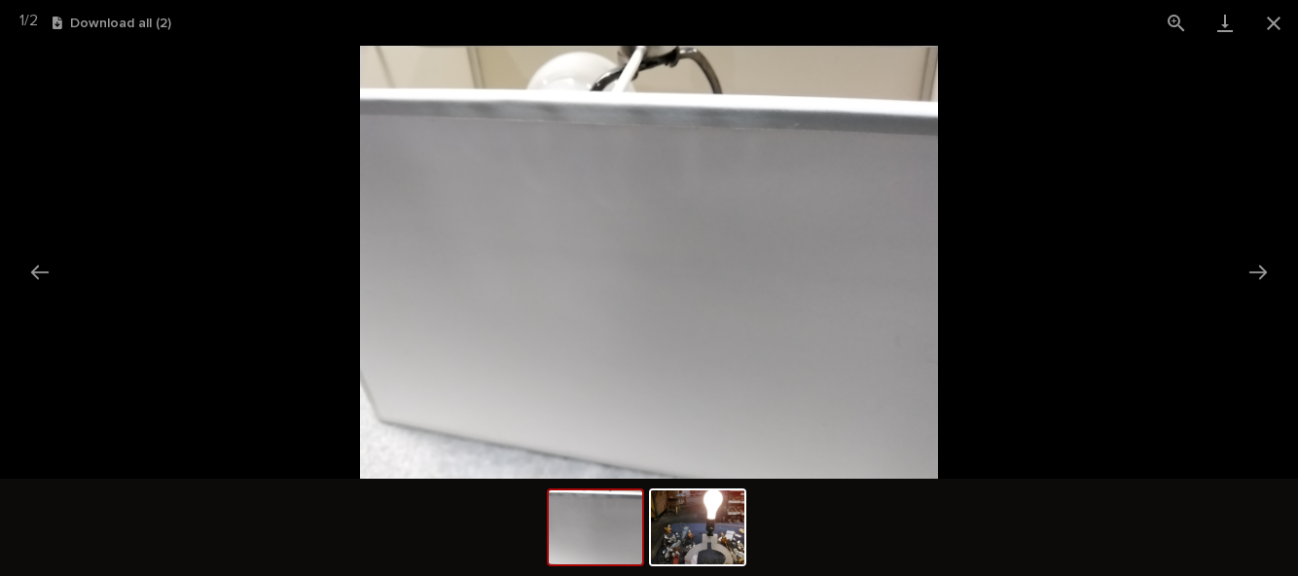
click at [36, 277] on button "Previous slide" at bounding box center [39, 272] width 41 height 38
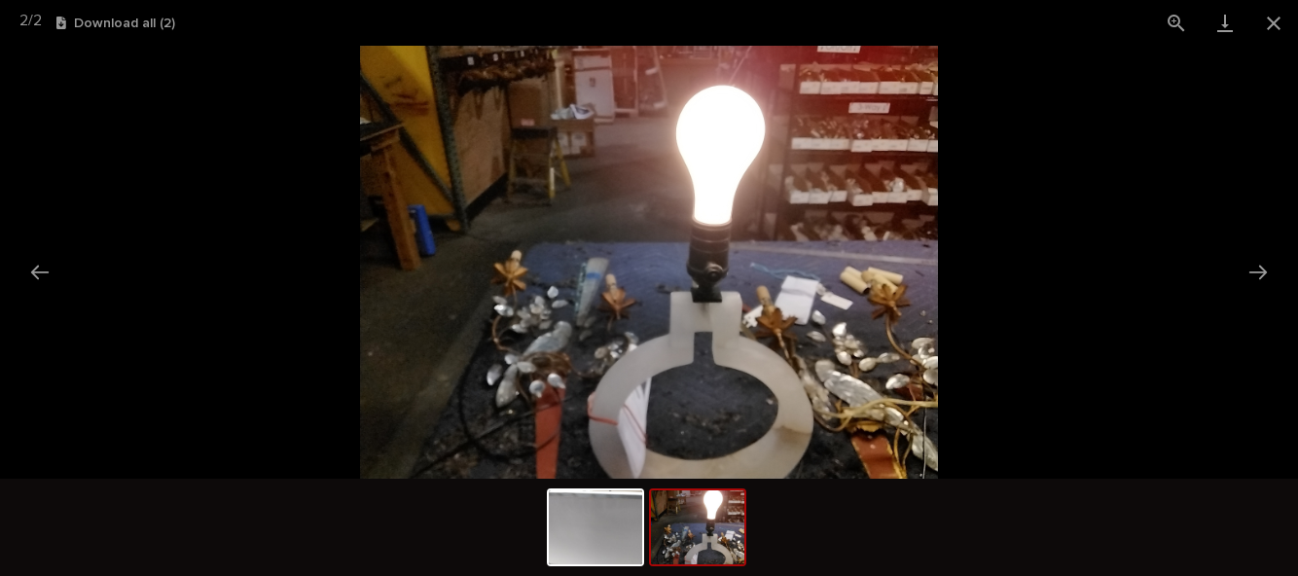
click at [35, 259] on button "Previous slide" at bounding box center [39, 272] width 41 height 38
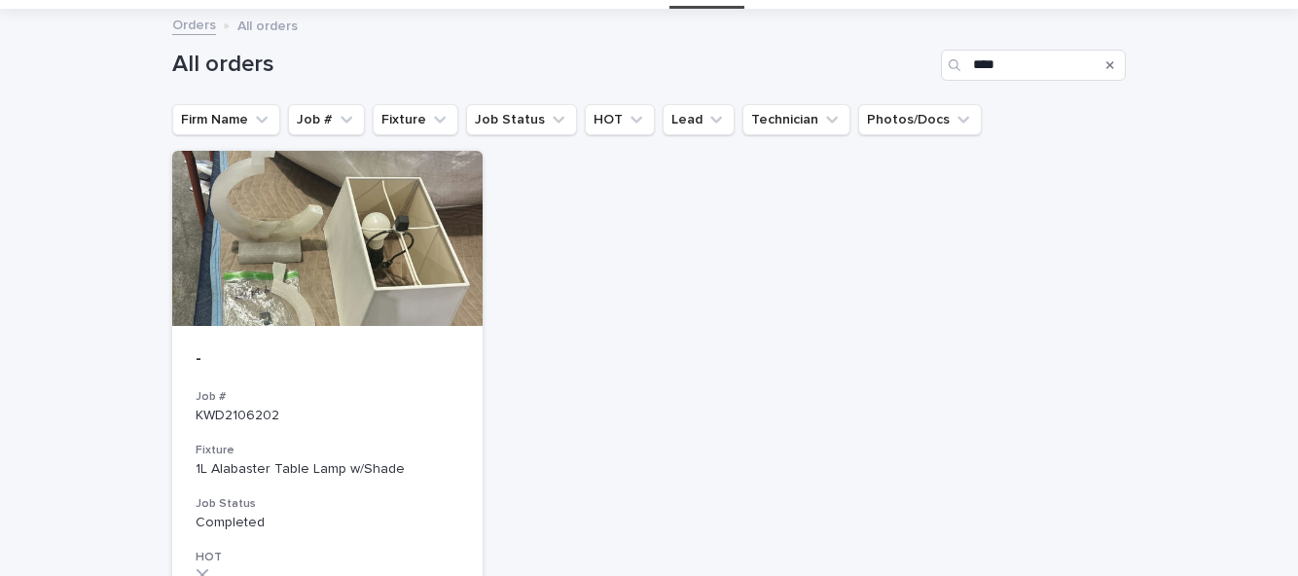
scroll to position [100, 0]
click at [329, 495] on h3 "Job Status" at bounding box center [328, 503] width 264 height 16
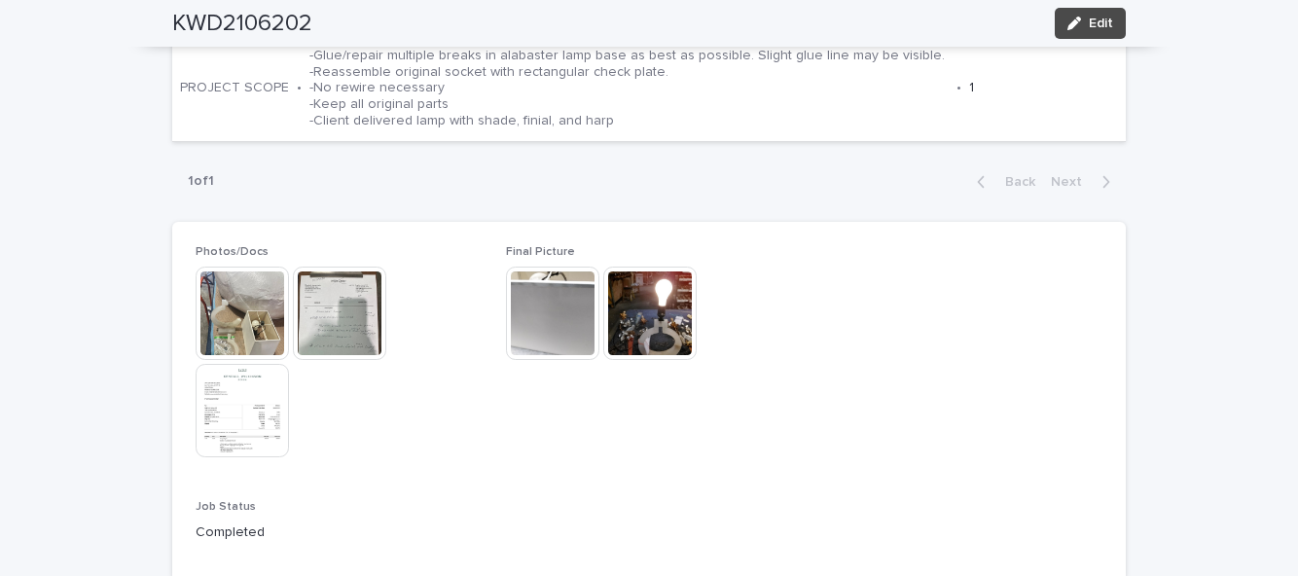
scroll to position [778, 0]
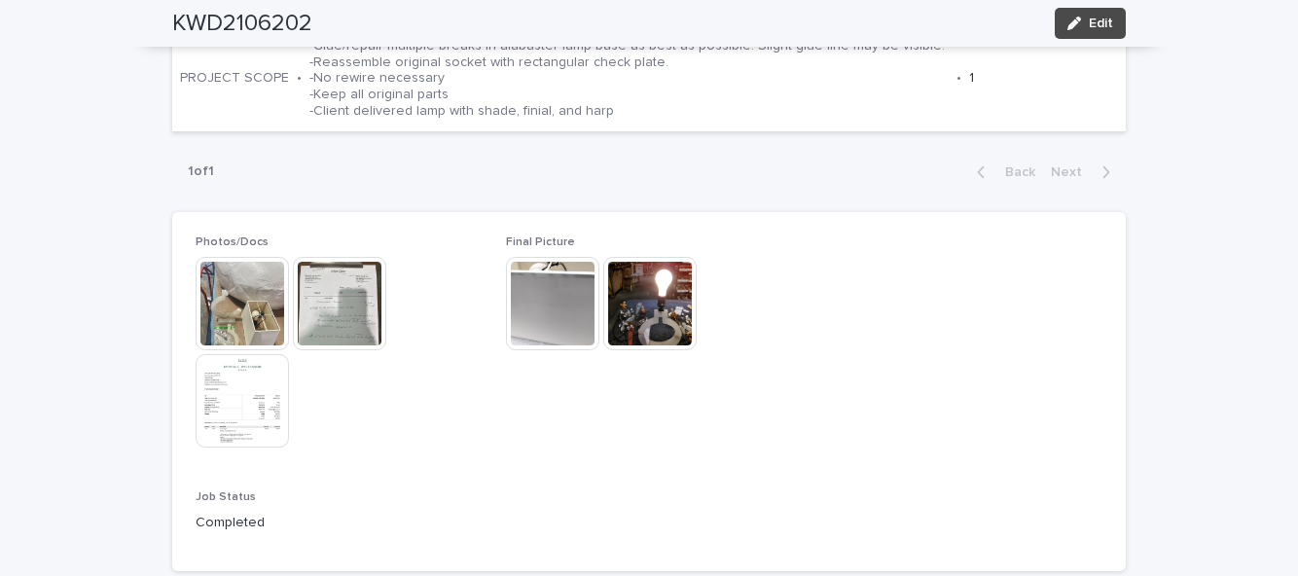
click at [1097, 26] on span "Edit" at bounding box center [1101, 24] width 24 height 14
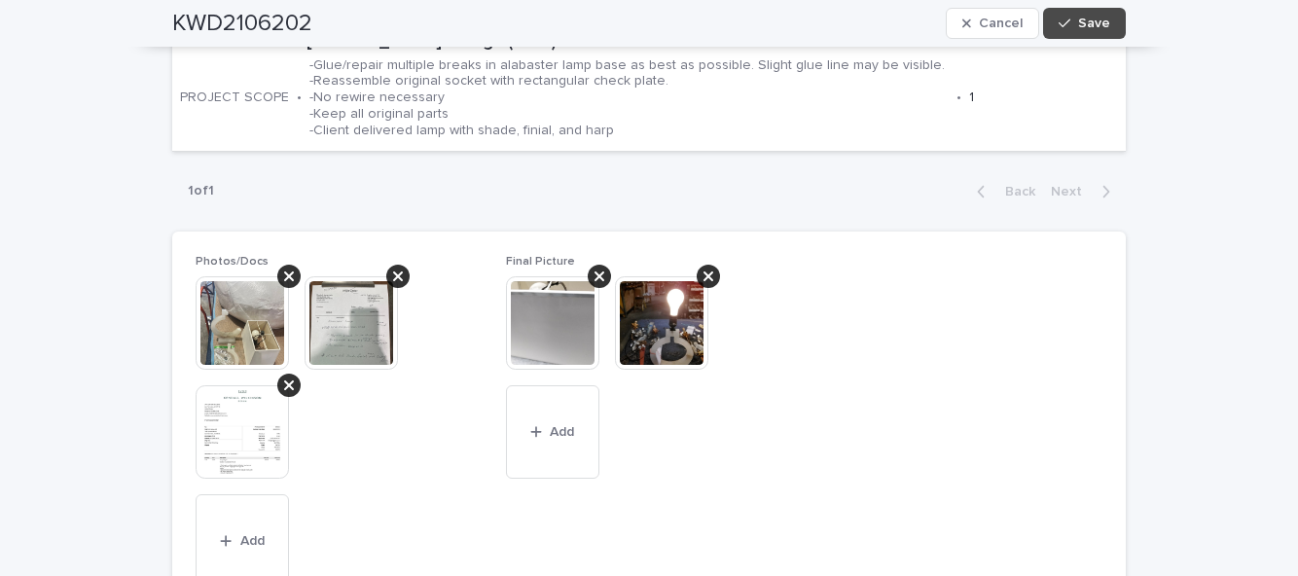
scroll to position [859, 0]
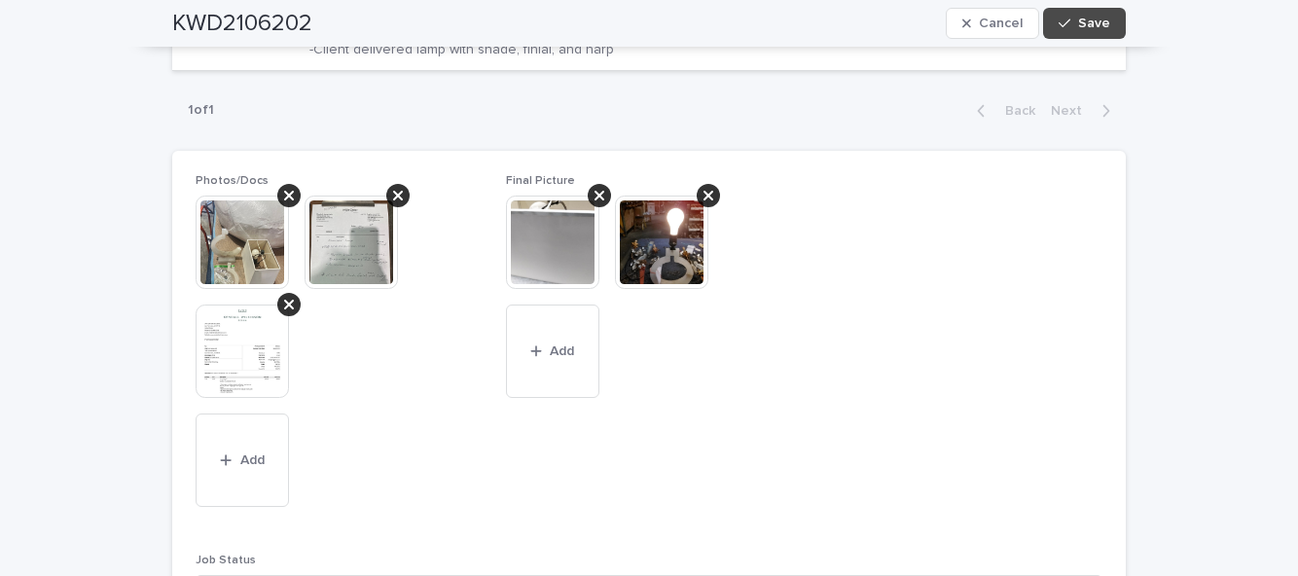
click at [708, 191] on icon at bounding box center [709, 196] width 10 height 10
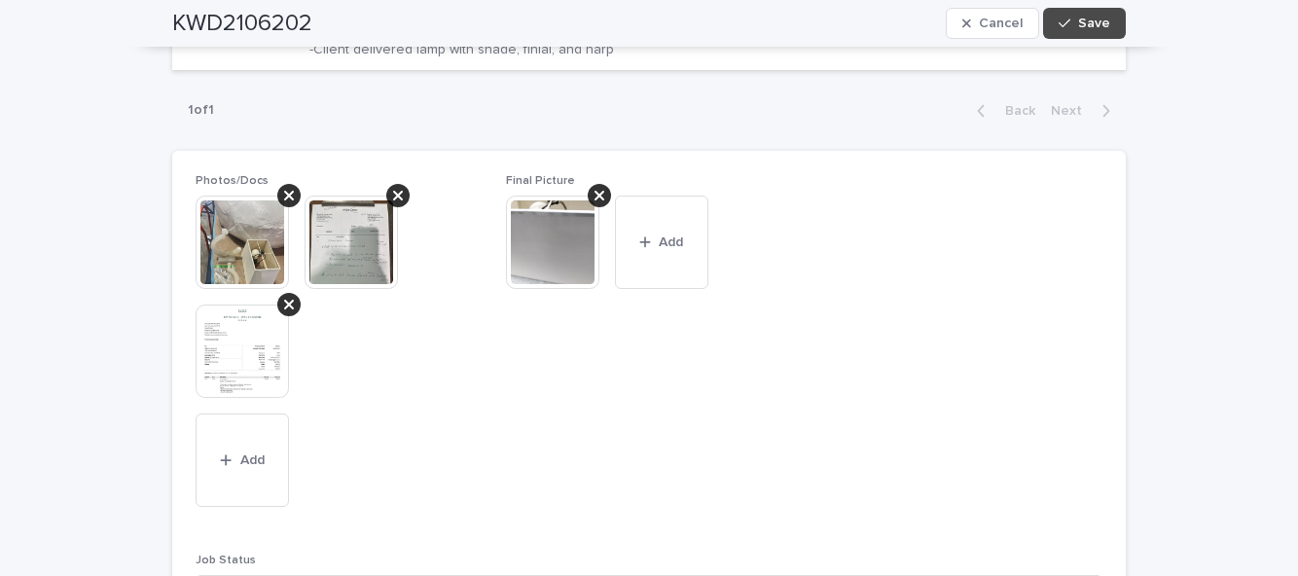
click at [1112, 39] on div "KWD2106202 Cancel Save" at bounding box center [649, 23] width 954 height 47
click at [1110, 37] on button "Save" at bounding box center [1084, 23] width 83 height 31
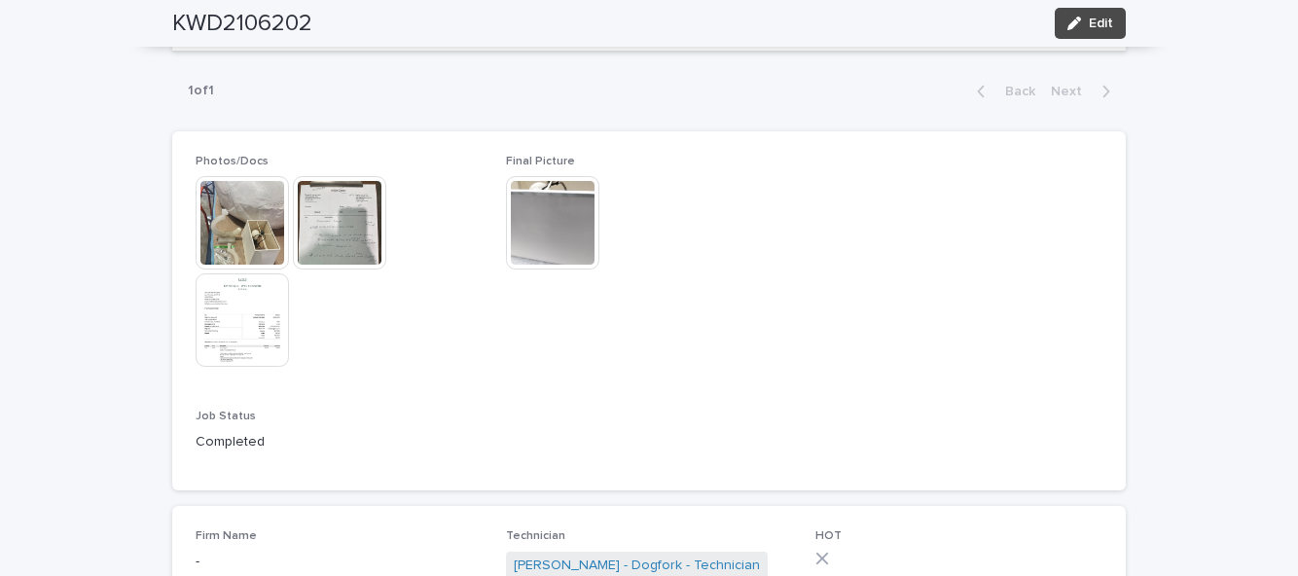
scroll to position [778, 0]
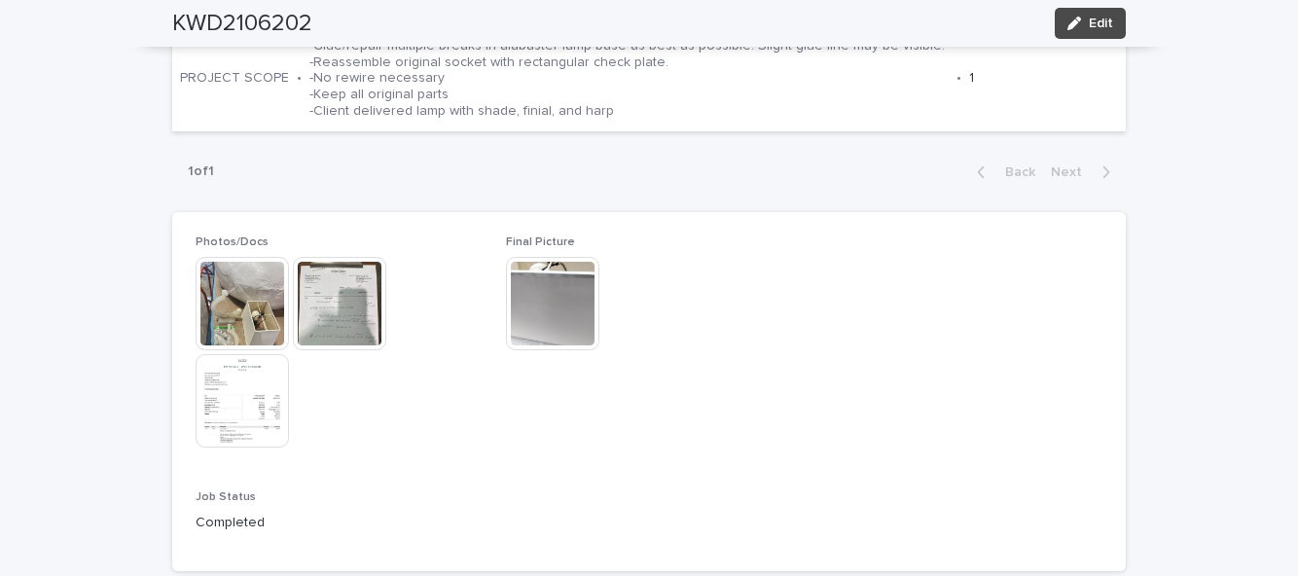
click at [1118, 37] on button "Edit" at bounding box center [1090, 23] width 71 height 31
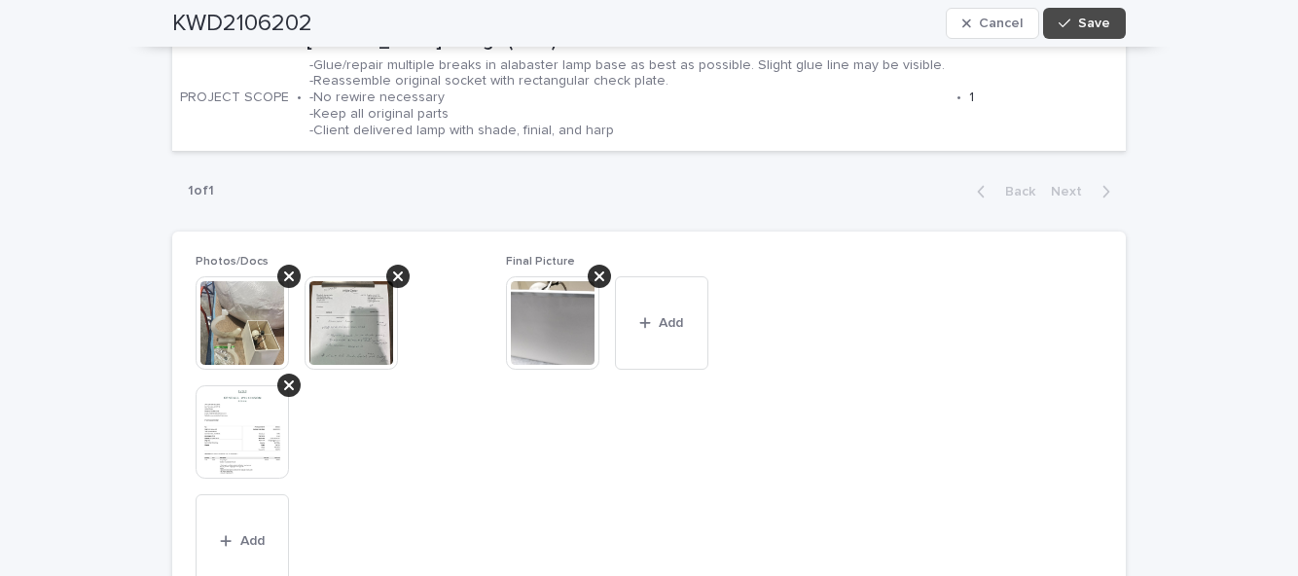
scroll to position [859, 0]
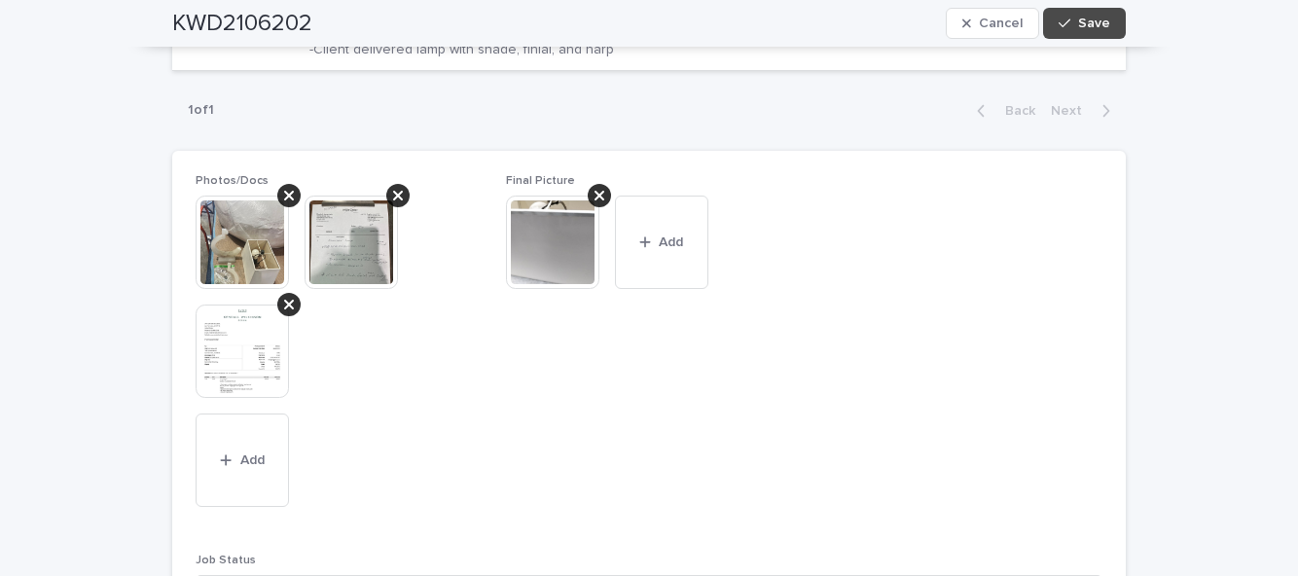
click at [658, 232] on button "Add" at bounding box center [661, 242] width 93 height 93
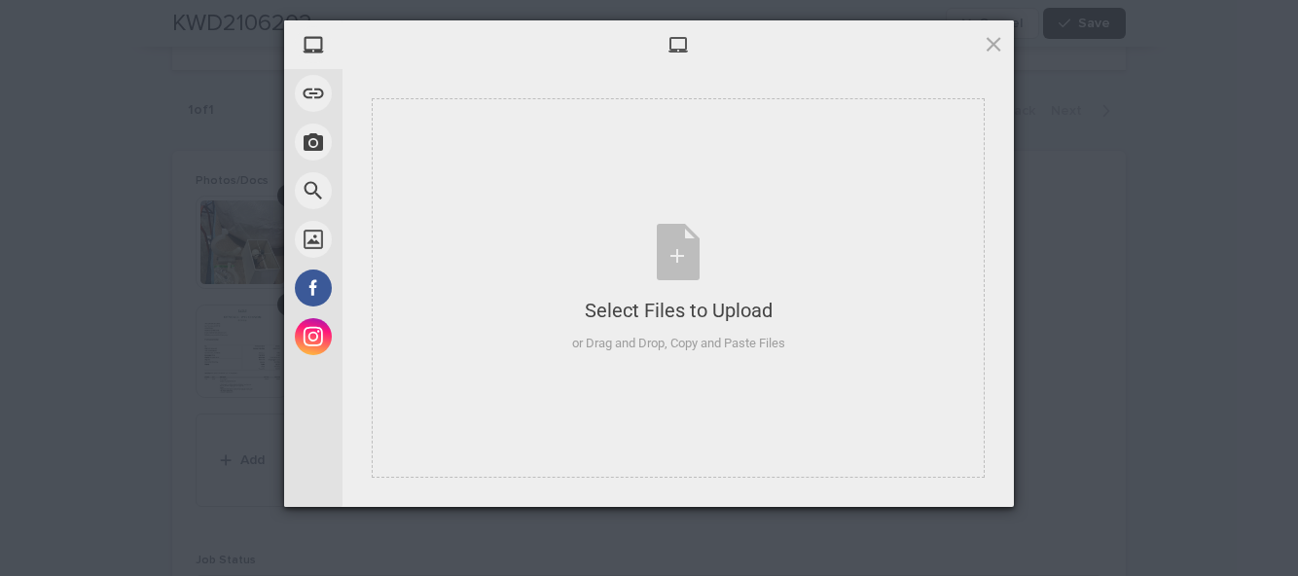
click at [685, 272] on div "Select Files to Upload or Drag and Drop, Copy and Paste Files" at bounding box center [678, 288] width 213 height 129
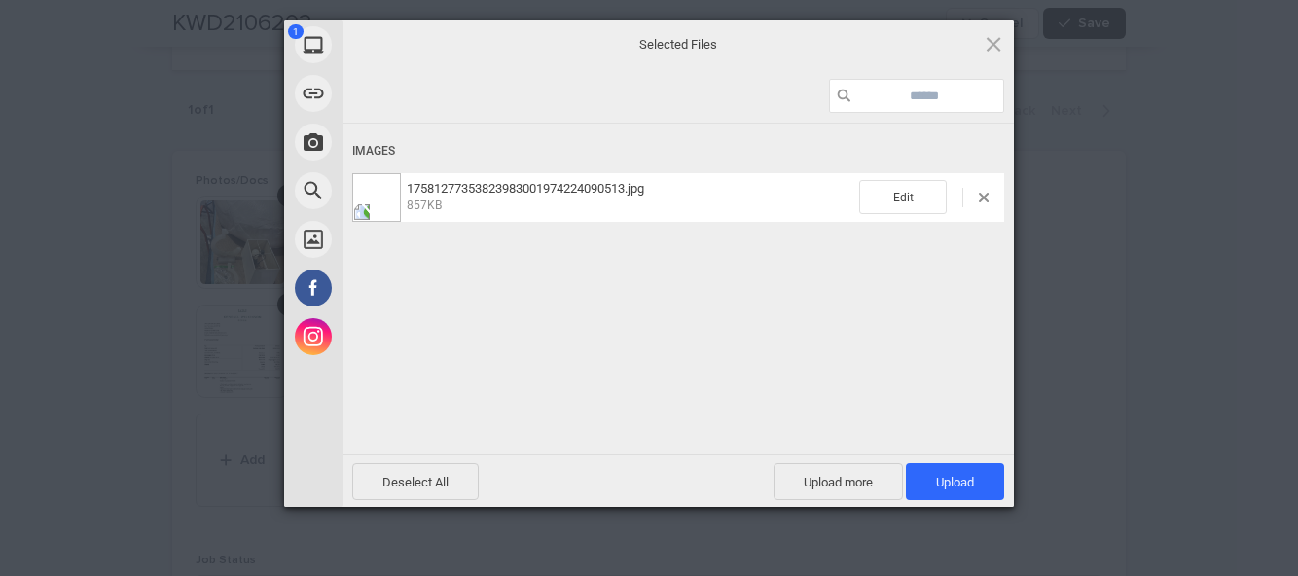
click at [976, 485] on span "Upload 1" at bounding box center [955, 481] width 98 height 37
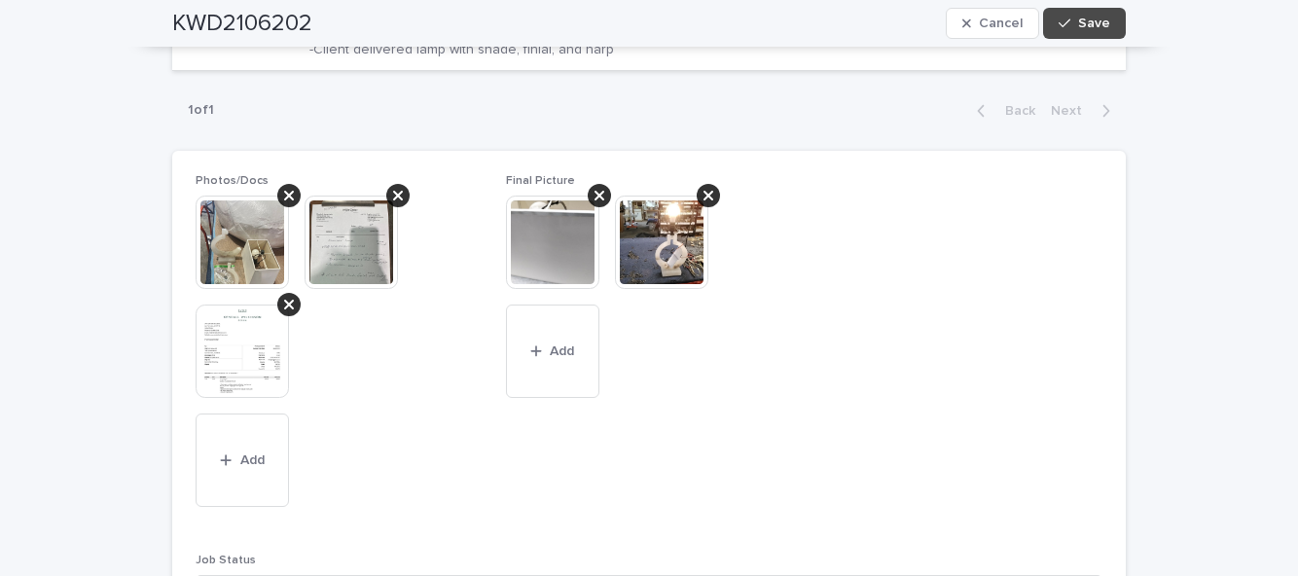
click at [1101, 29] on span "Save" at bounding box center [1094, 24] width 32 height 14
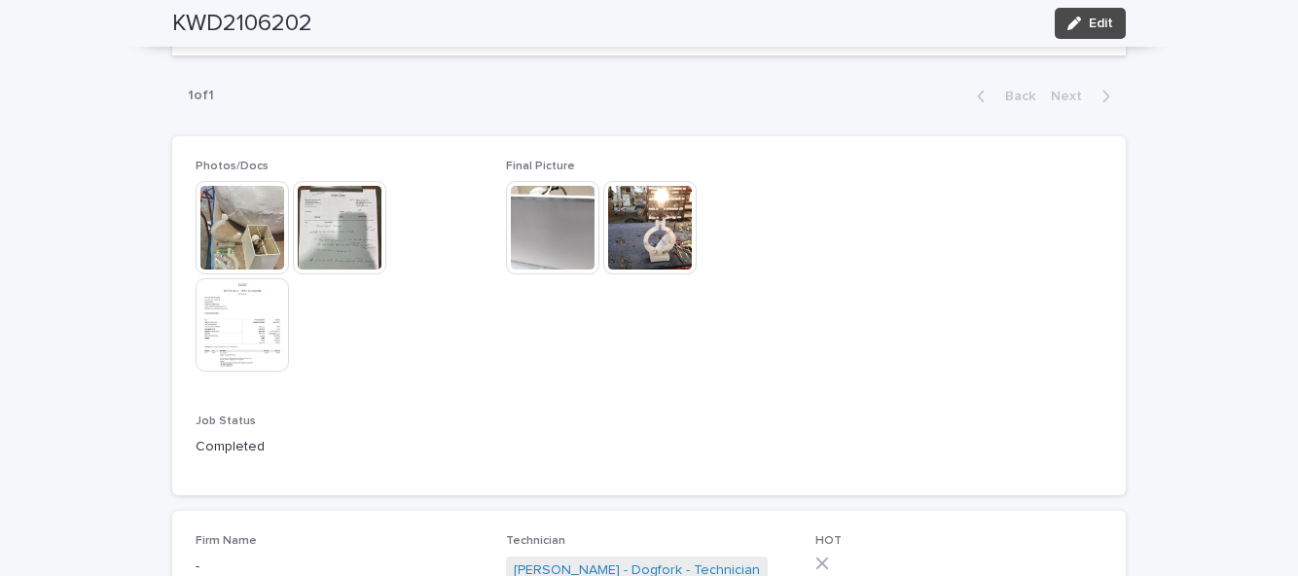
scroll to position [1017, 0]
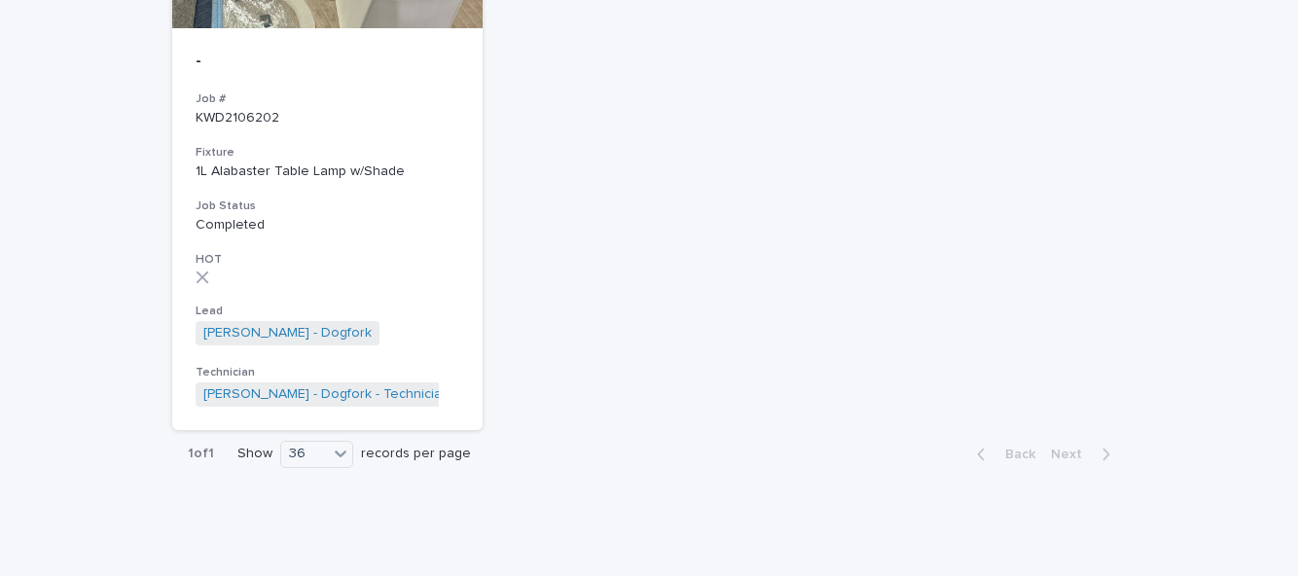
type input "*"
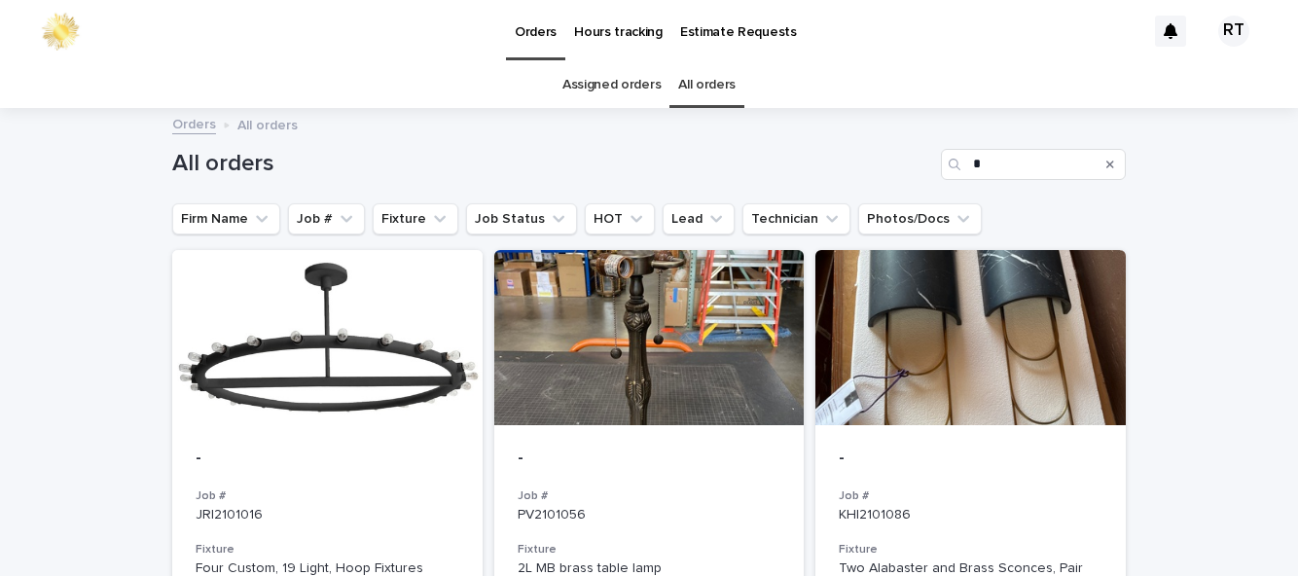
click at [614, 84] on link "Assigned orders" at bounding box center [611, 85] width 98 height 46
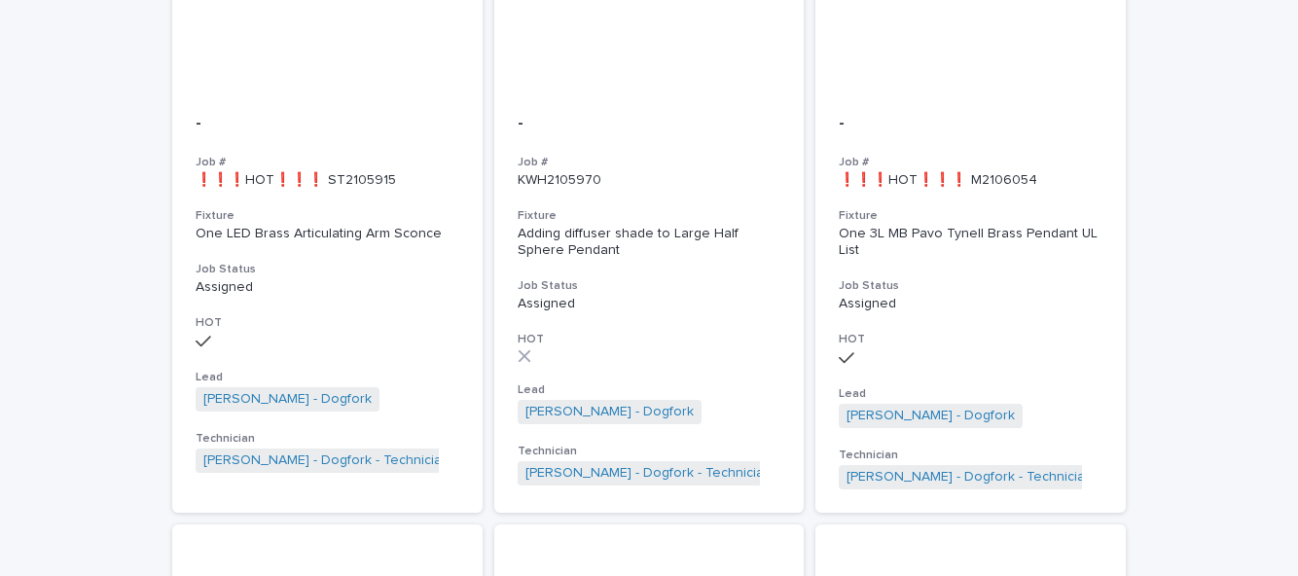
scroll to position [956, 0]
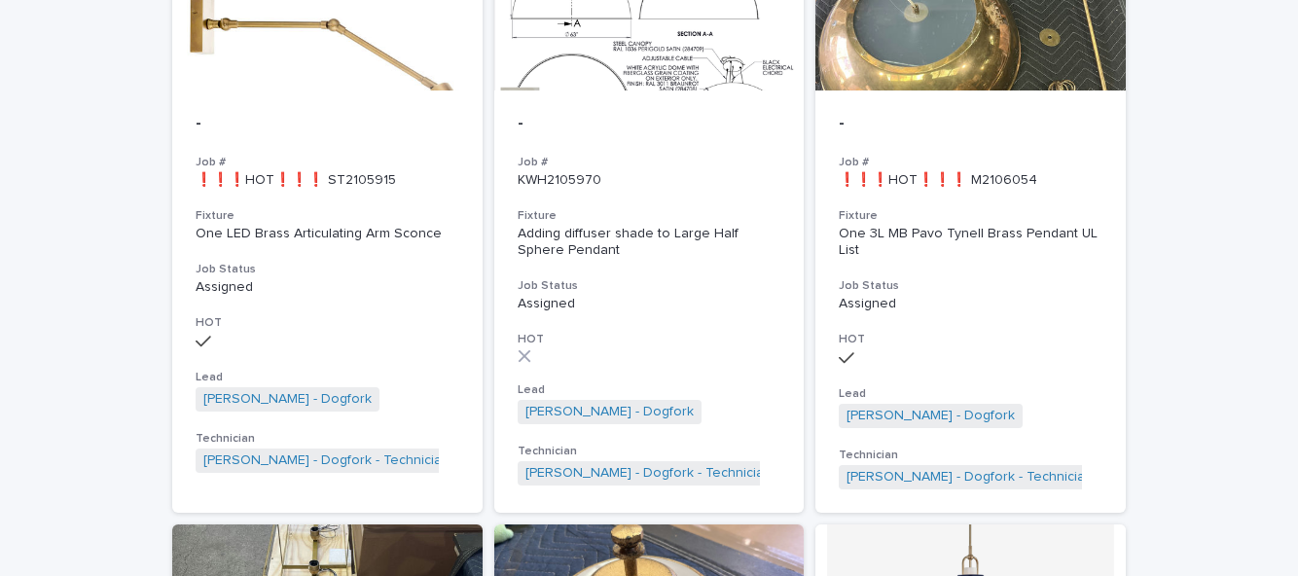
click at [636, 332] on h3 "HOT" at bounding box center [650, 340] width 264 height 16
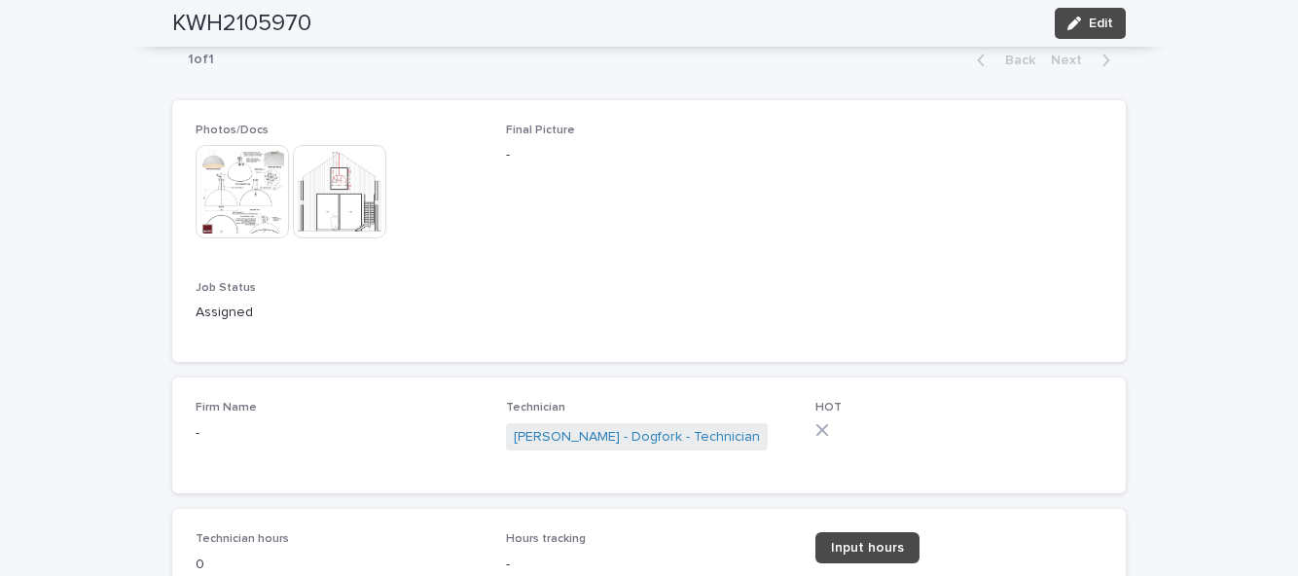
scroll to position [932, 0]
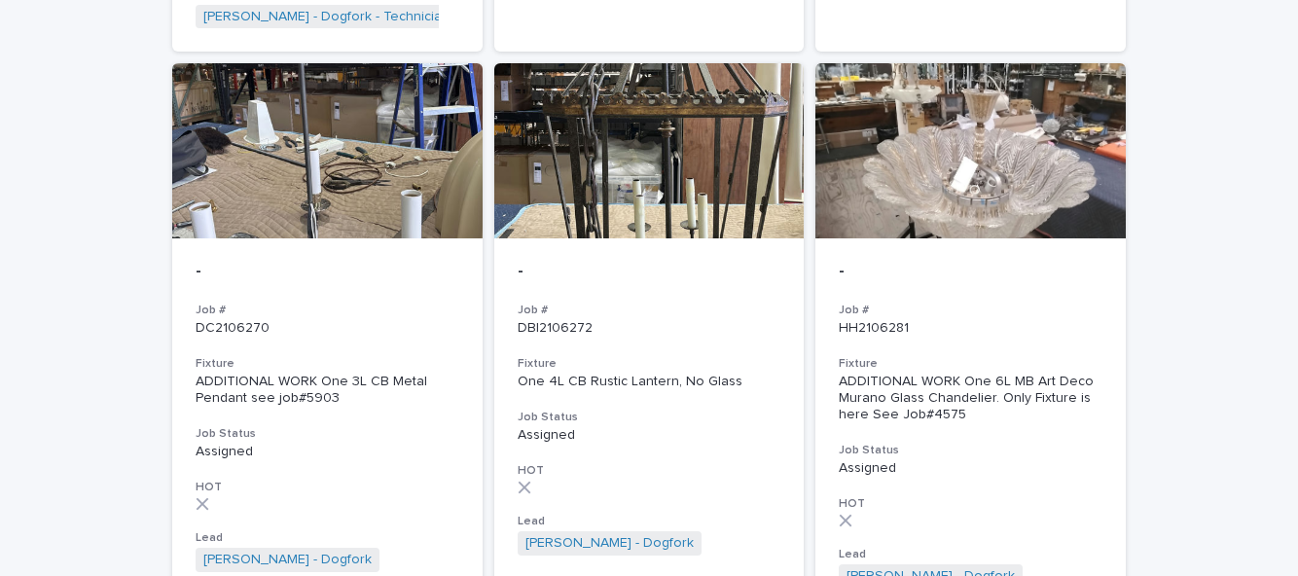
scroll to position [2679, 0]
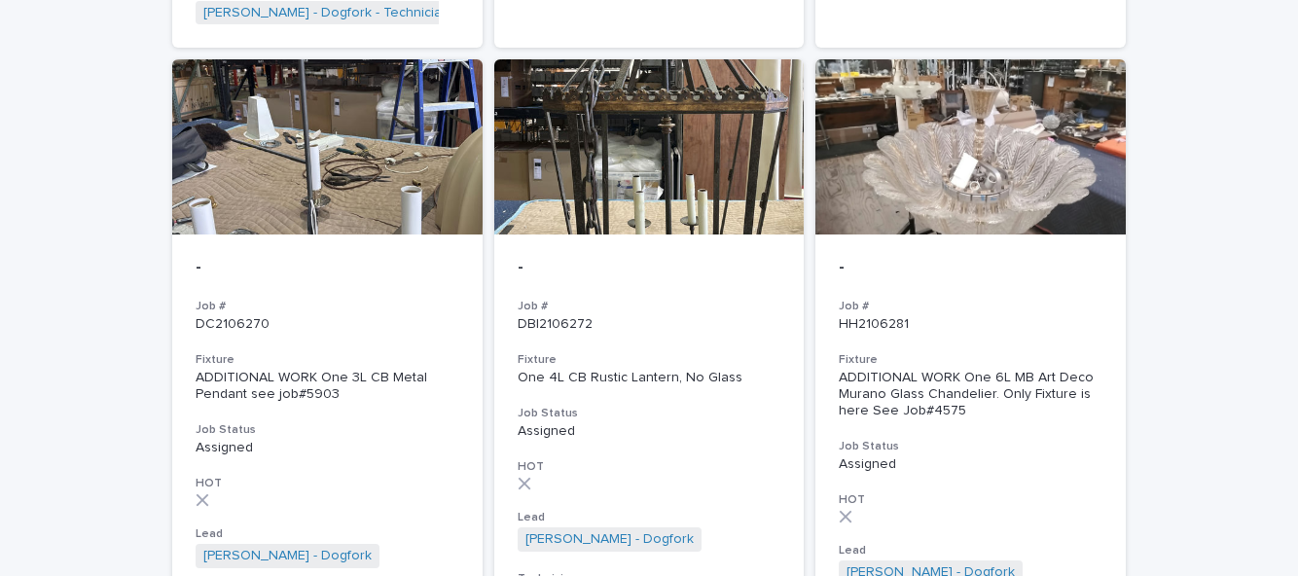
click at [995, 370] on div "ADDITIONAL WORK One 6L MB Art Deco Murano Glass Chandelier. Only Fixture is her…" at bounding box center [971, 394] width 264 height 49
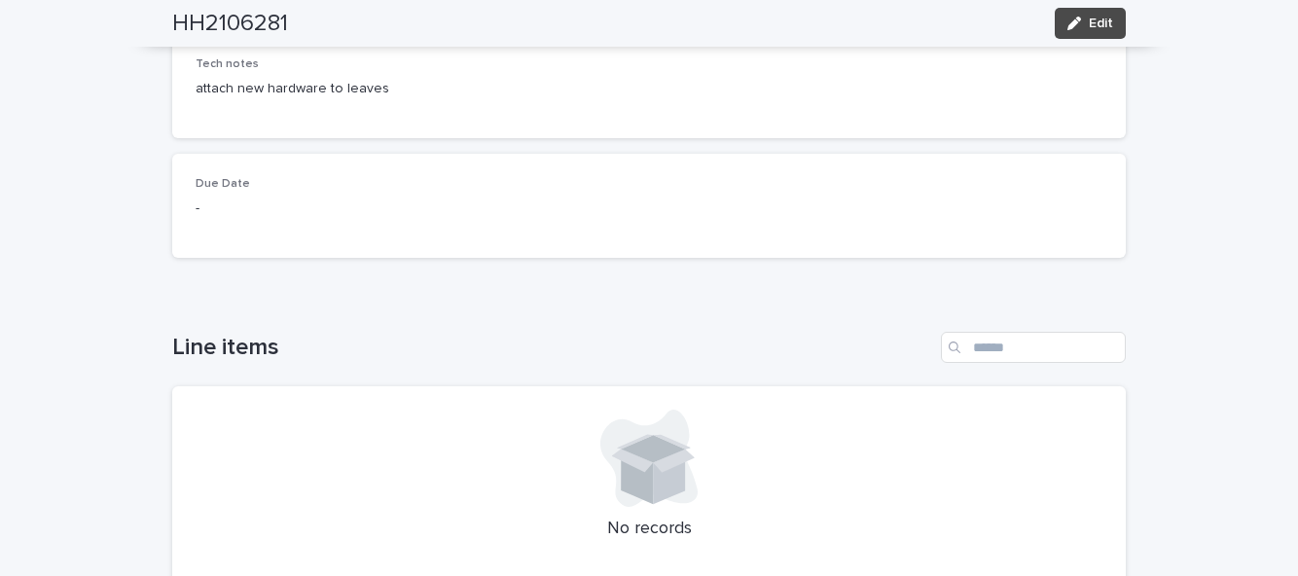
scroll to position [409, 0]
